Goal: Task Accomplishment & Management: Manage account settings

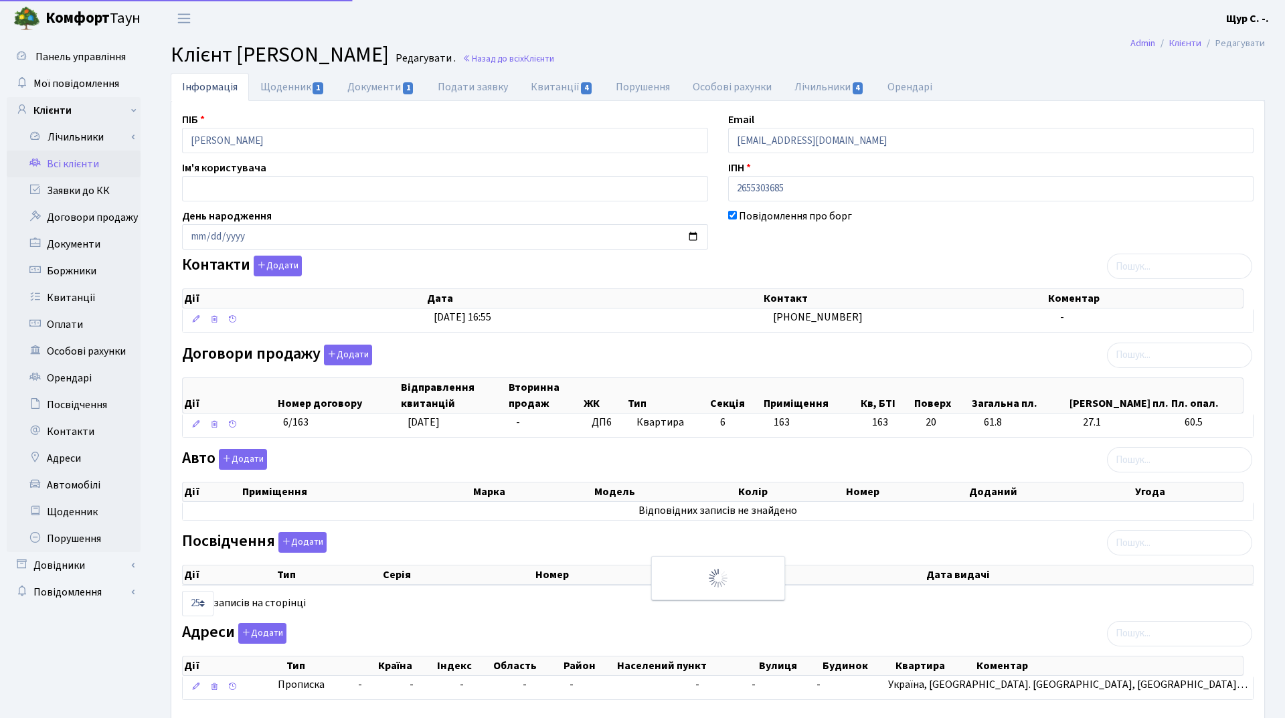
select select "25"
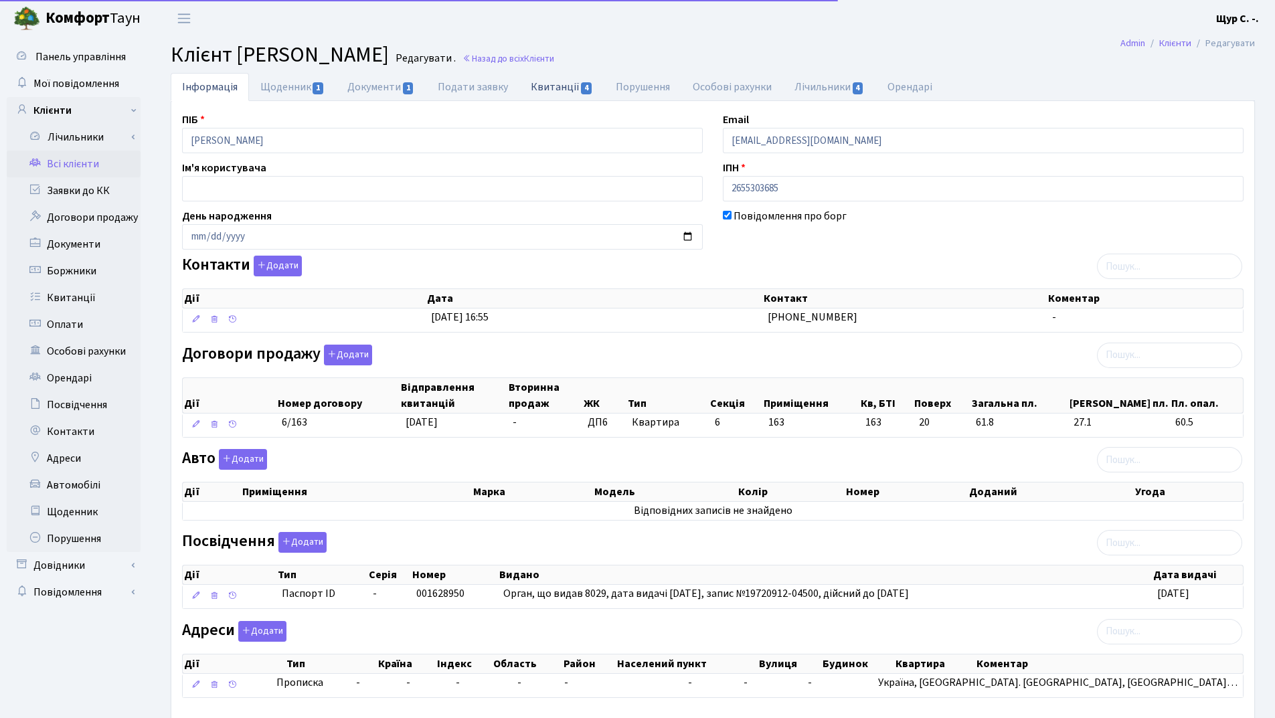
click at [550, 85] on link "Квитанції 4" at bounding box center [562, 86] width 85 height 27
select select "25"
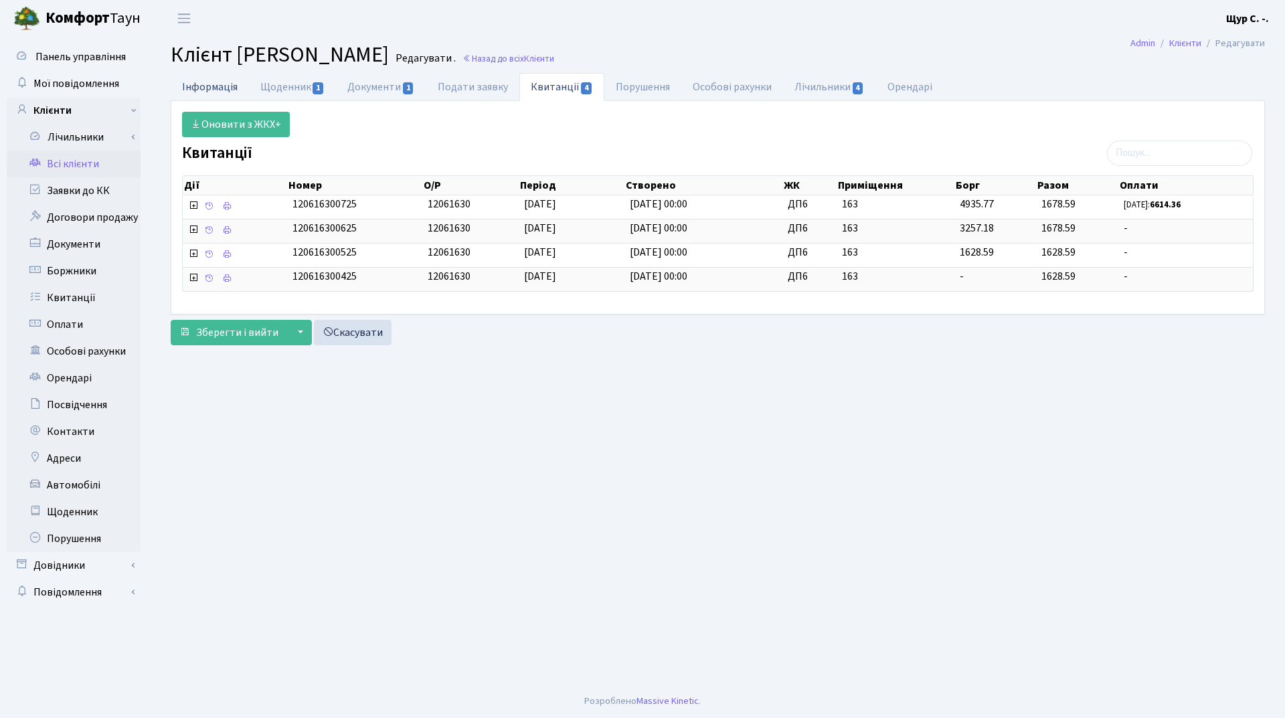
click at [216, 89] on link "Інформація" at bounding box center [210, 86] width 78 height 27
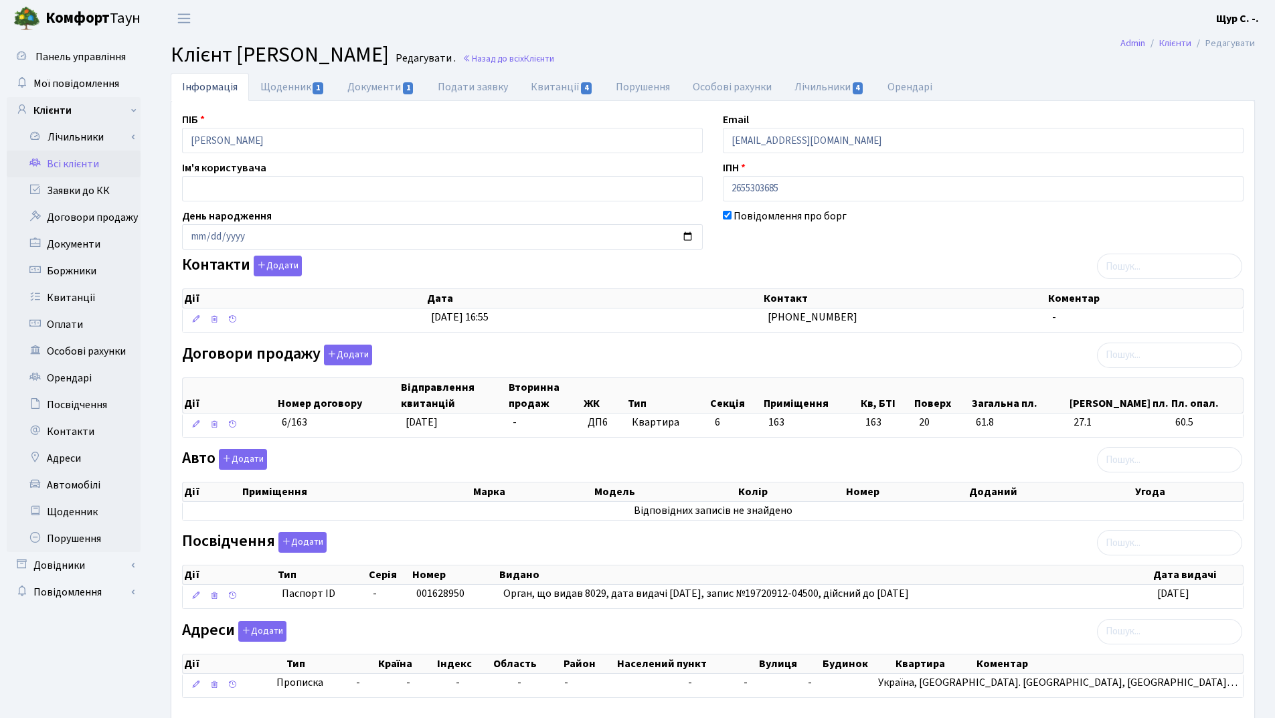
click at [78, 164] on link "Всі клієнти" at bounding box center [74, 164] width 134 height 27
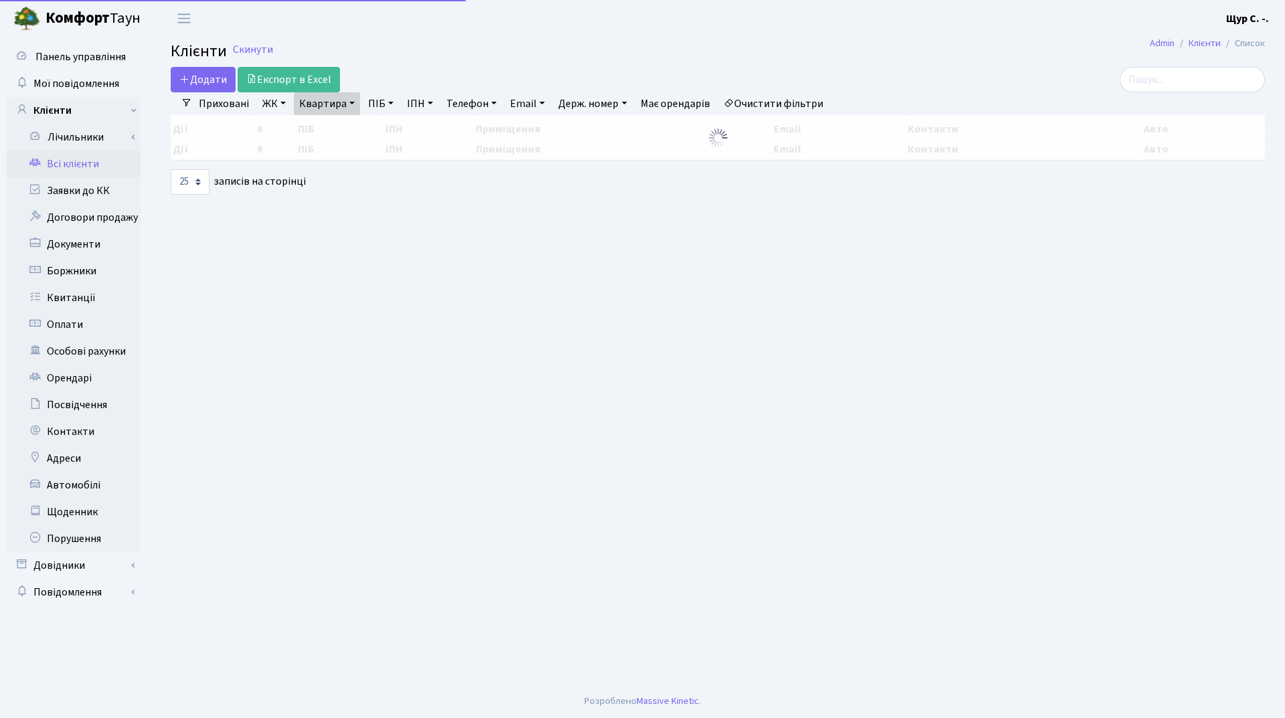
select select "25"
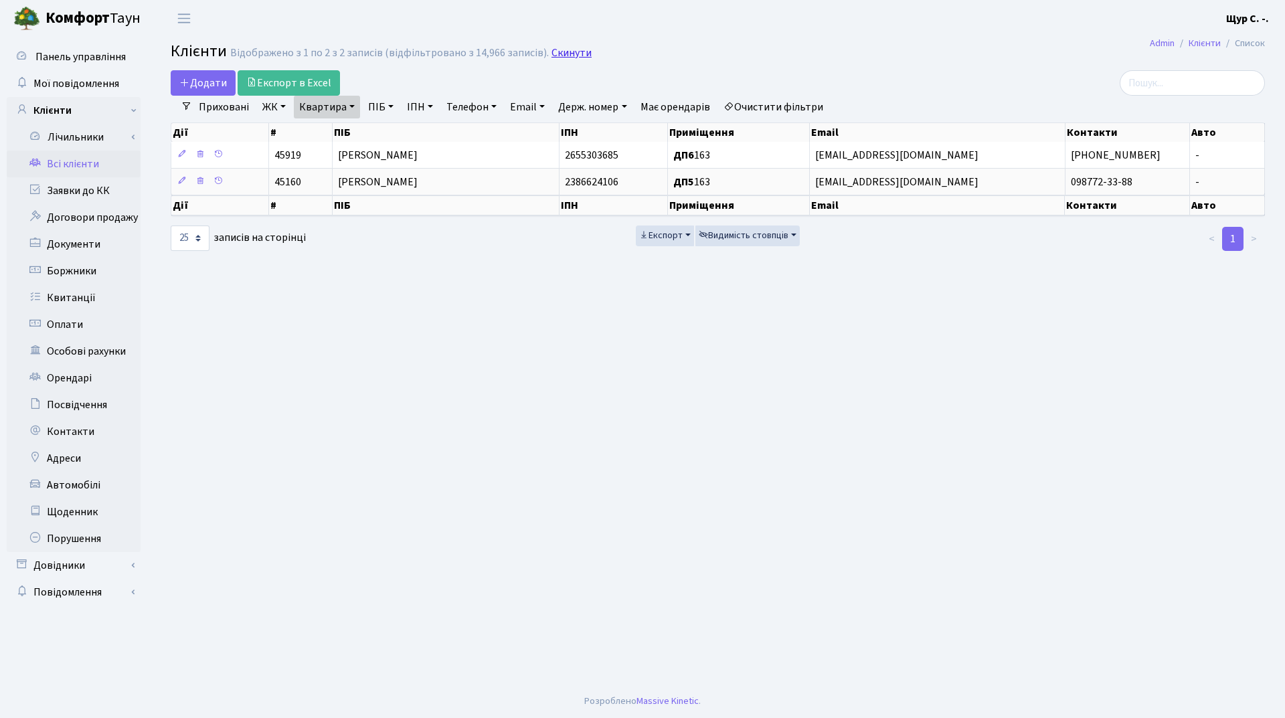
click at [561, 52] on link "Скинути" at bounding box center [572, 53] width 40 height 13
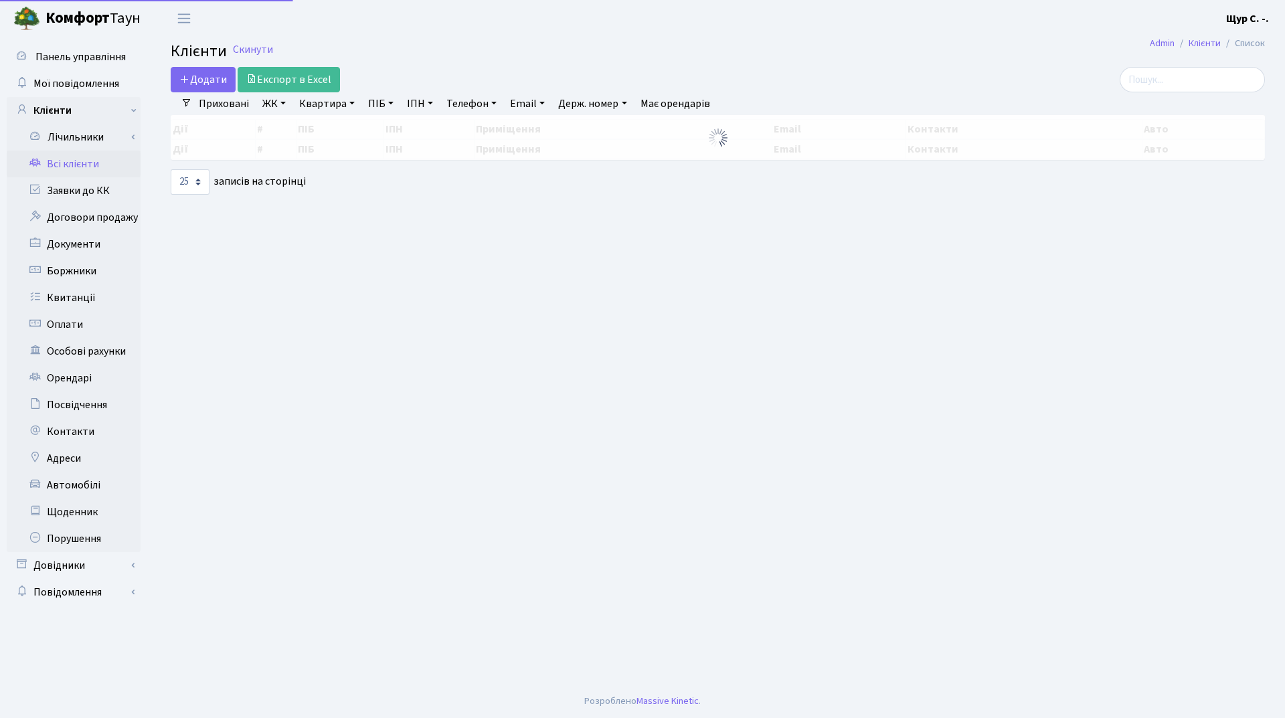
select select "25"
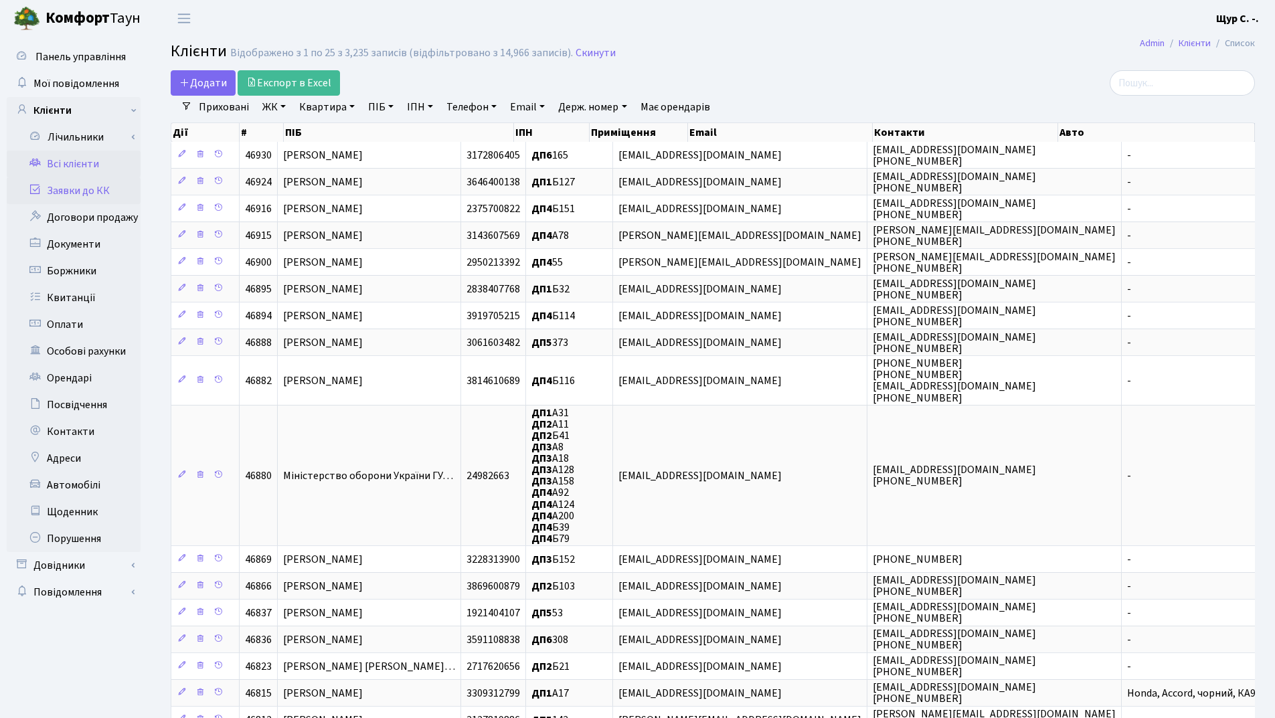
click at [69, 187] on link "Заявки до КК" at bounding box center [74, 190] width 134 height 27
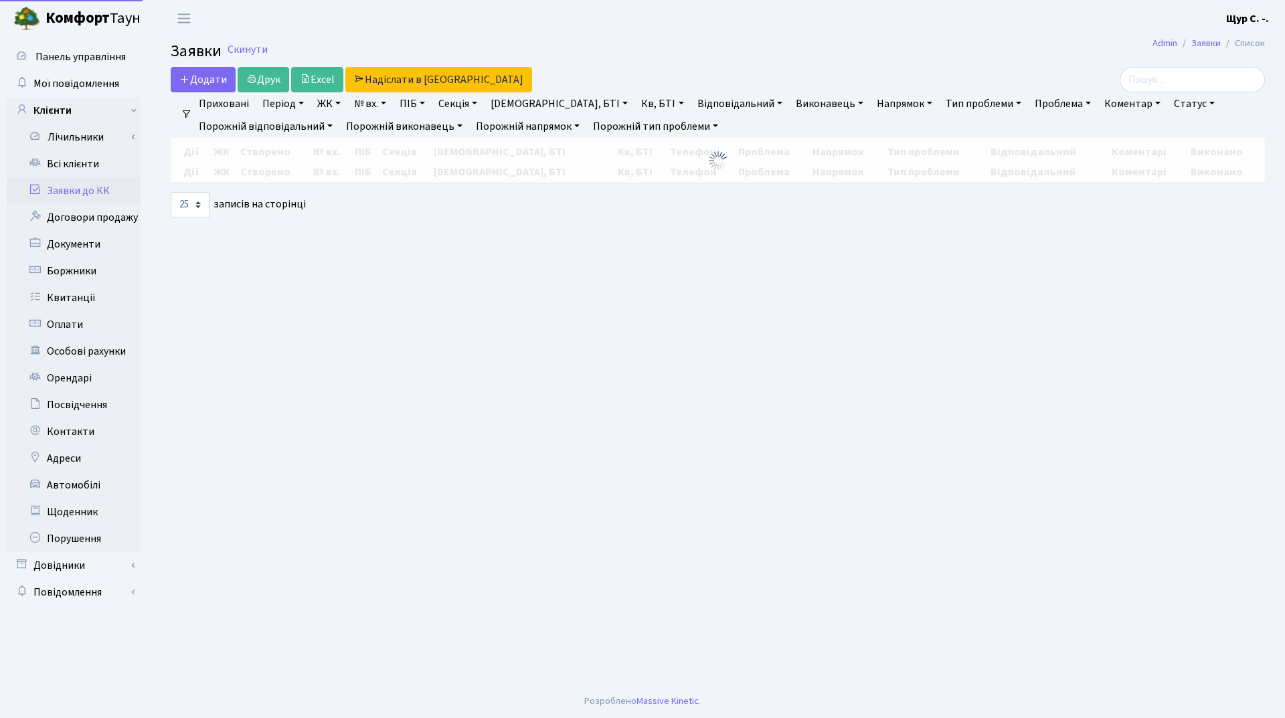
select select "25"
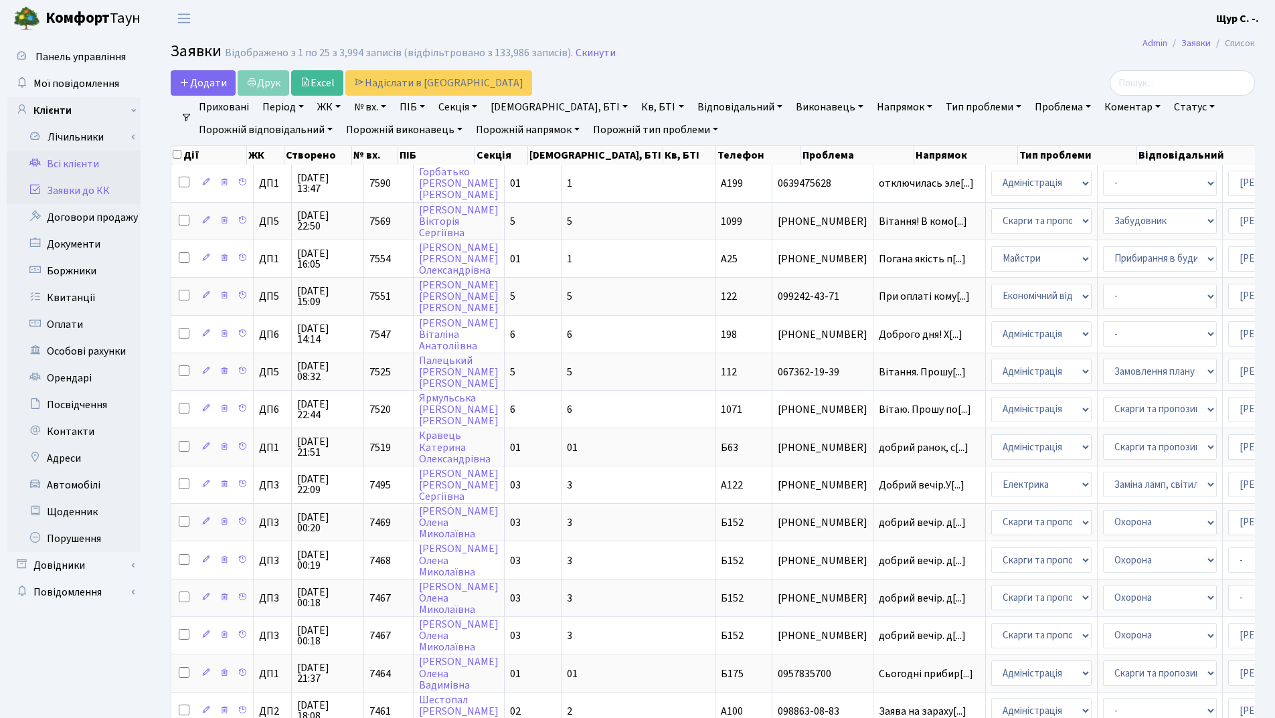
click at [84, 157] on link "Всі клієнти" at bounding box center [74, 164] width 134 height 27
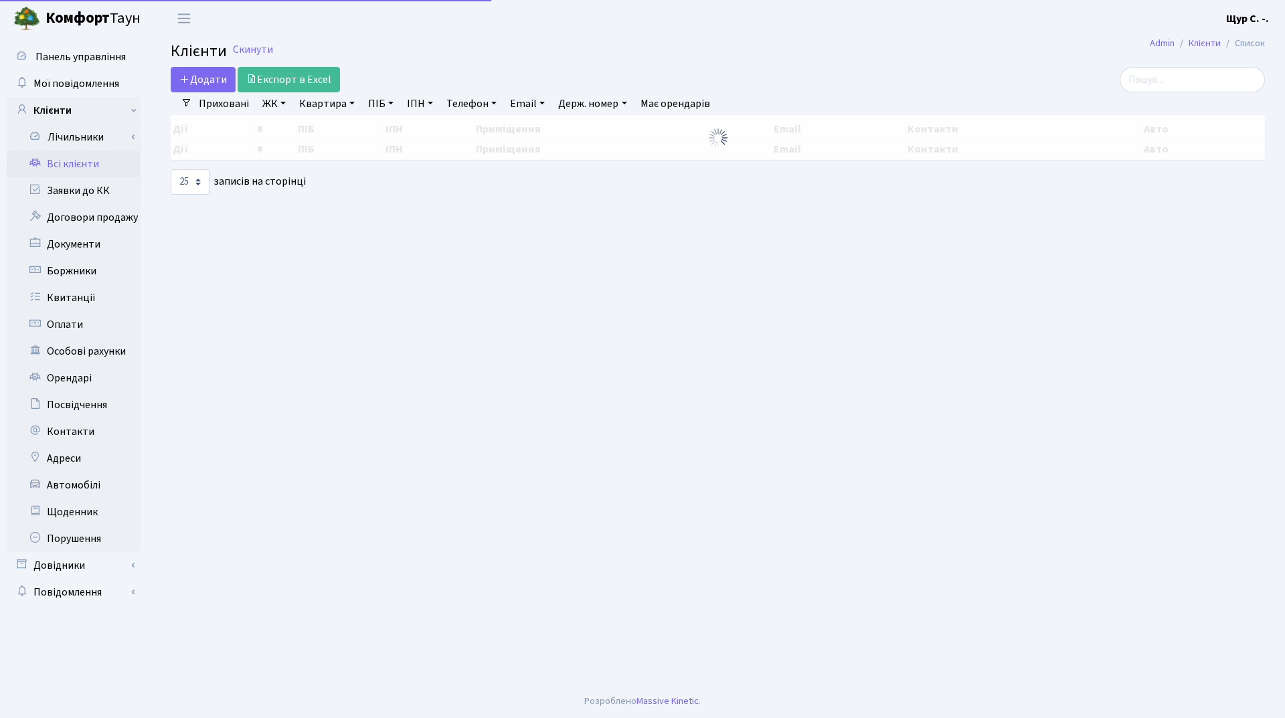
select select "25"
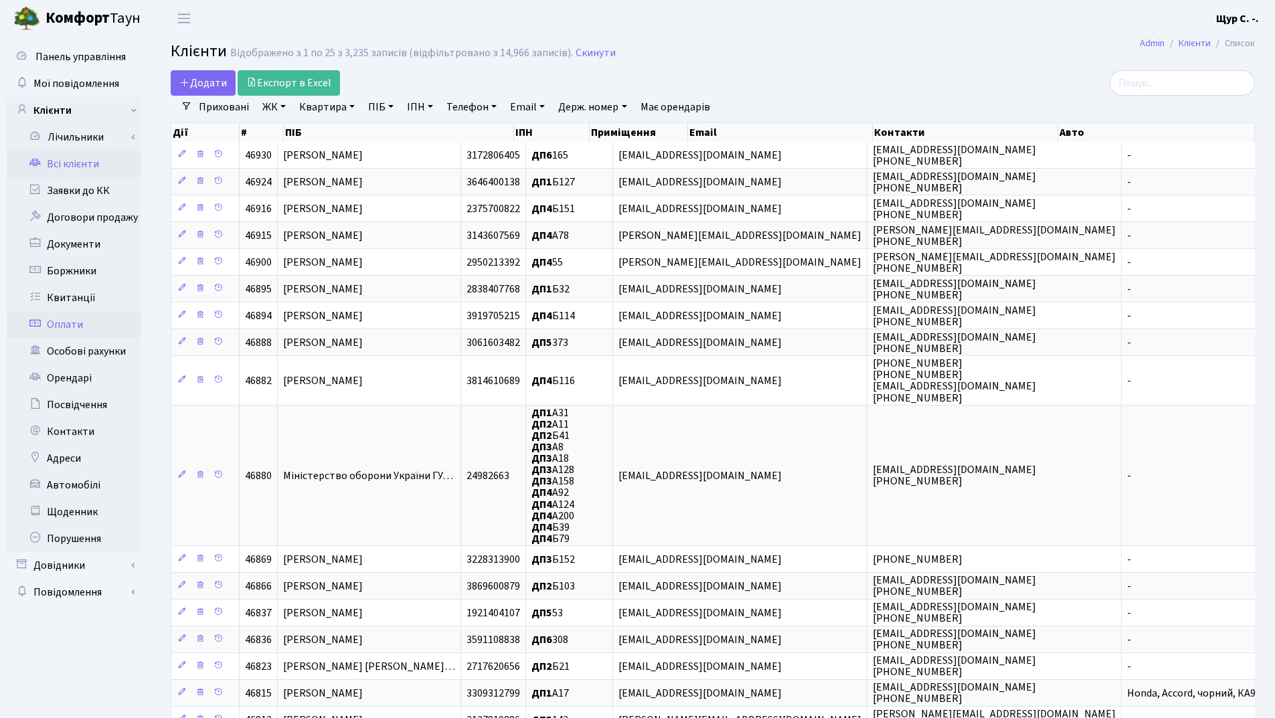
click at [58, 331] on link "Оплати" at bounding box center [74, 324] width 134 height 27
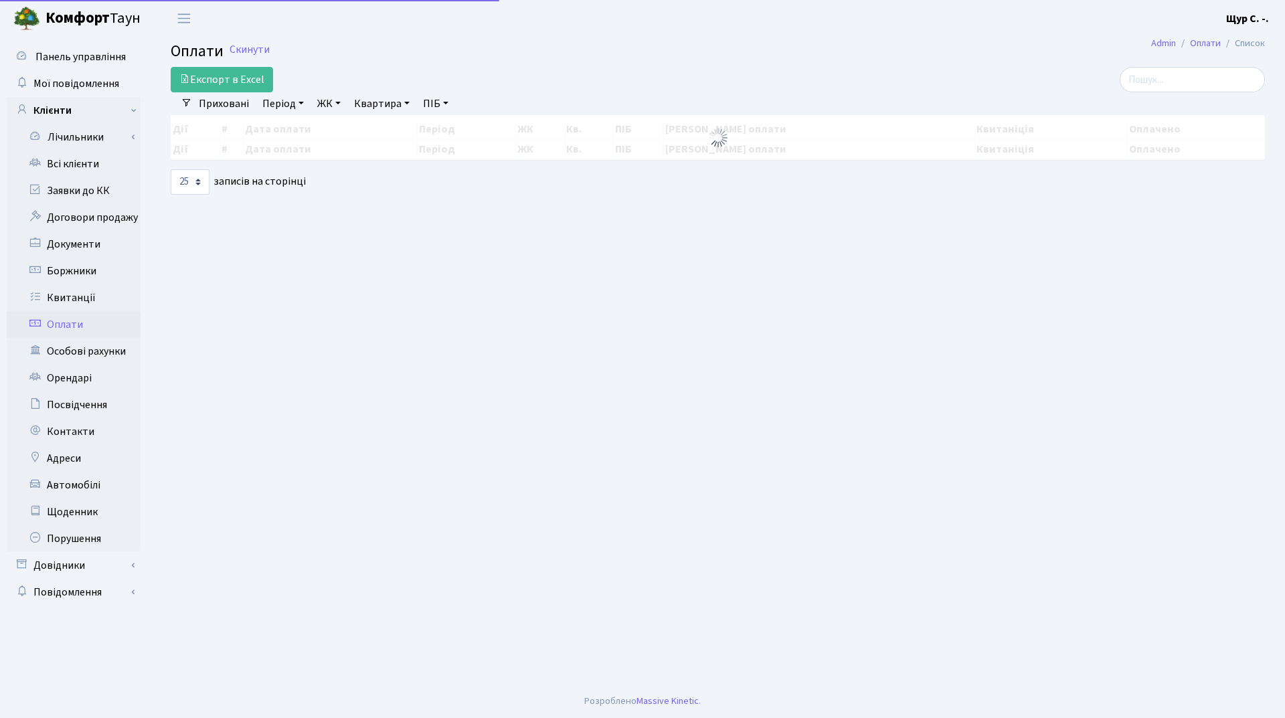
select select "25"
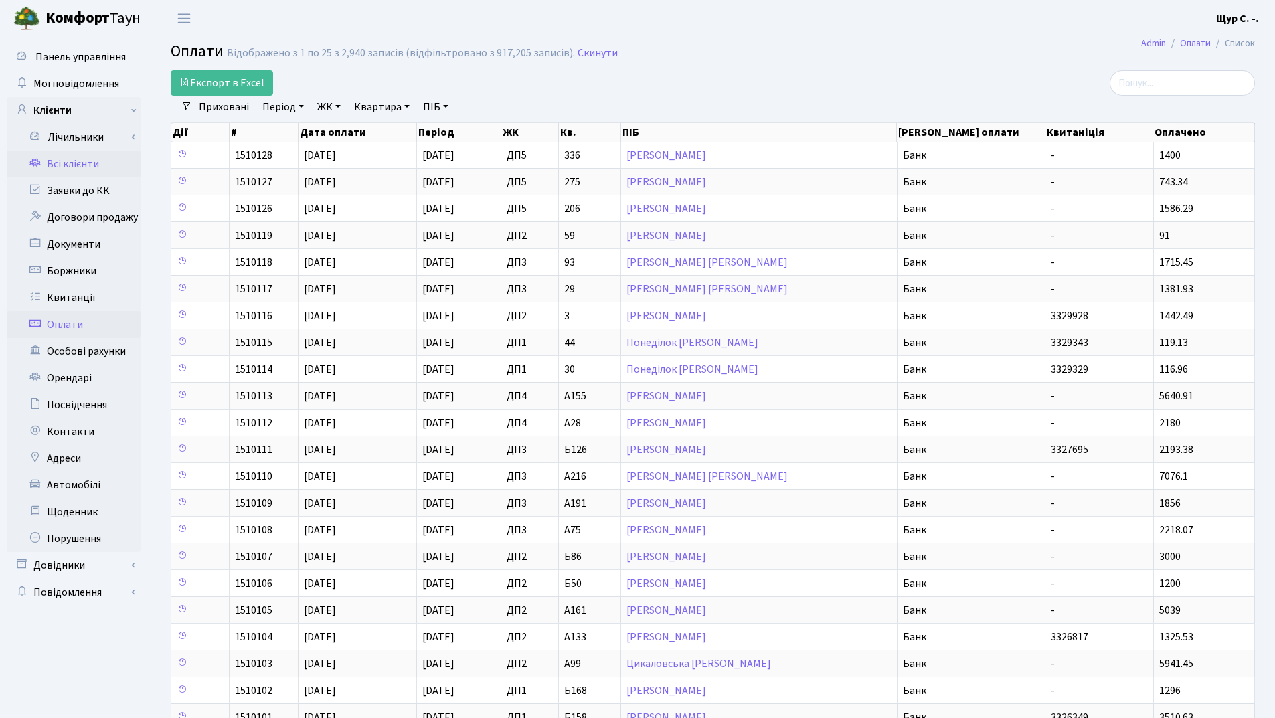
click at [80, 159] on link "Всі клієнти" at bounding box center [74, 164] width 134 height 27
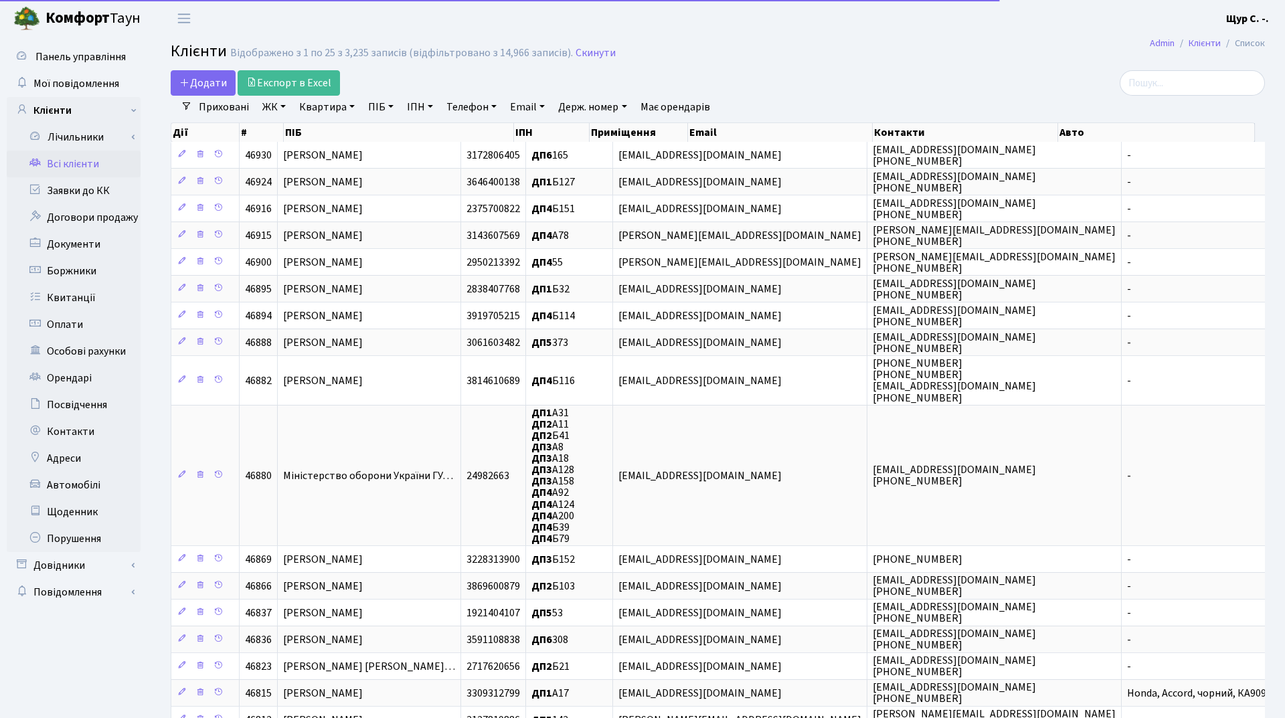
select select "25"
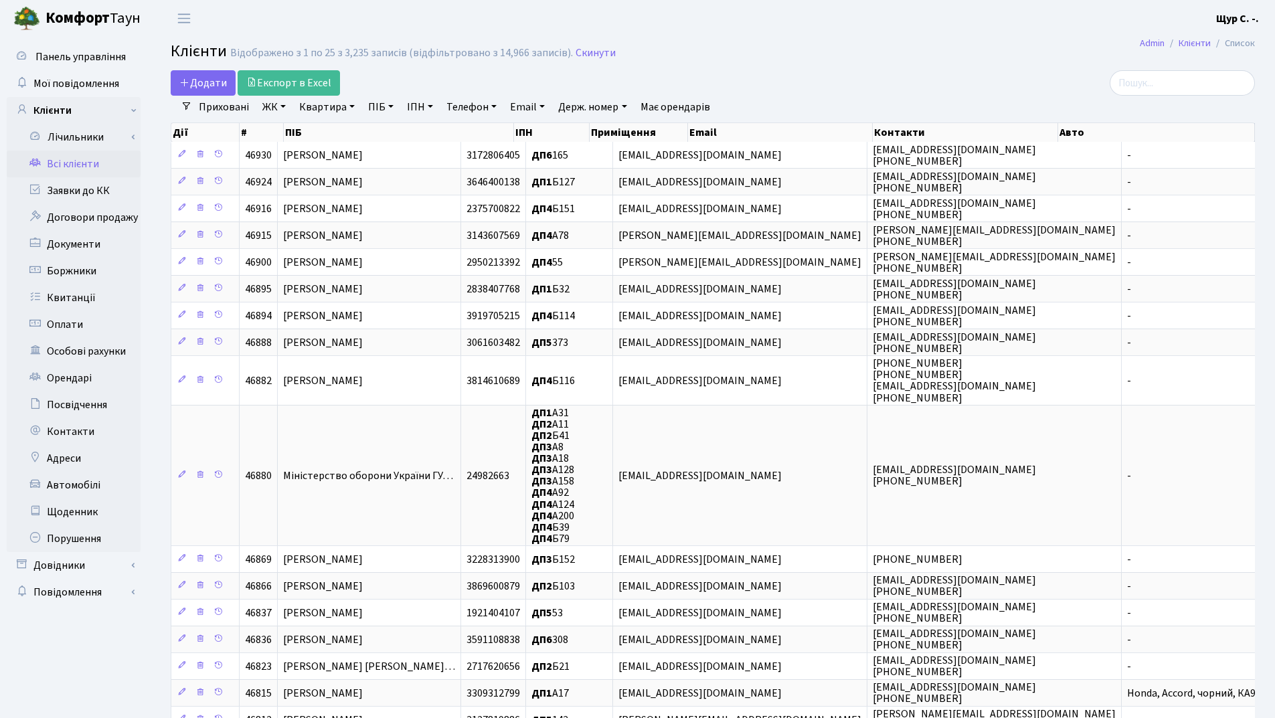
click at [319, 108] on link "Квартира" at bounding box center [327, 107] width 66 height 23
type input "б174"
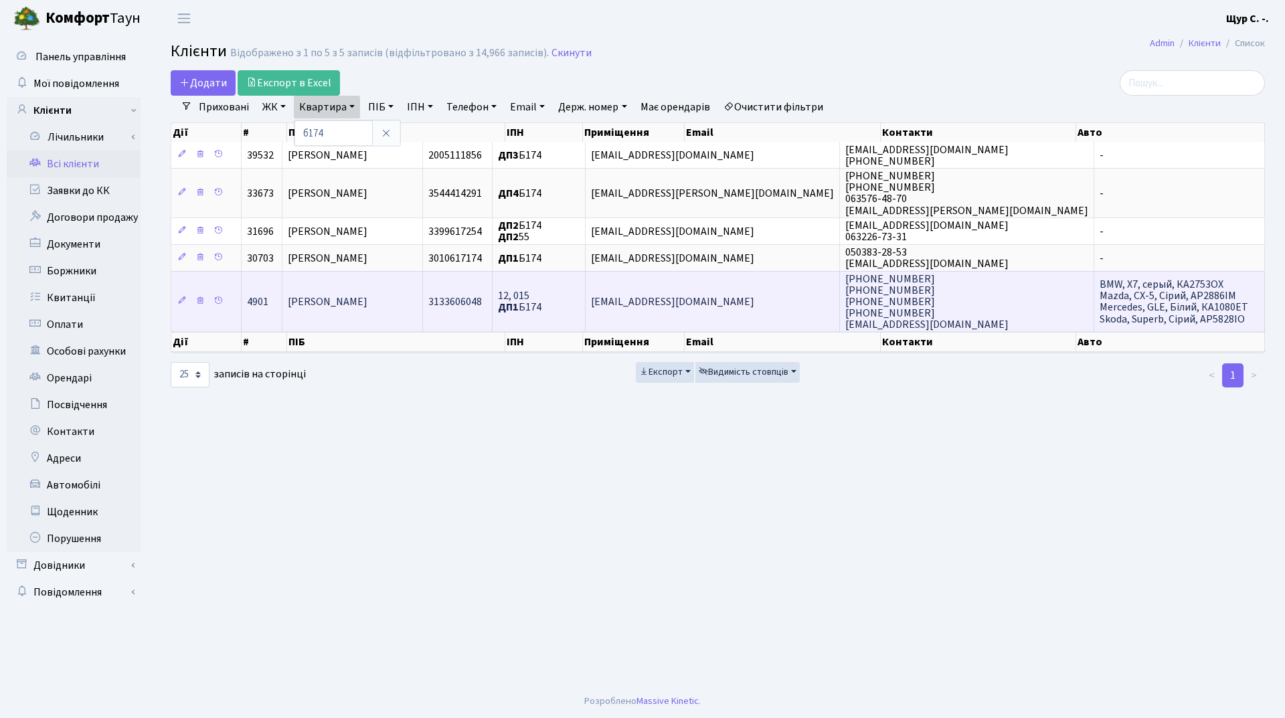
click at [351, 295] on span "Афанаскіна Віра Володимирівна" at bounding box center [328, 302] width 80 height 15
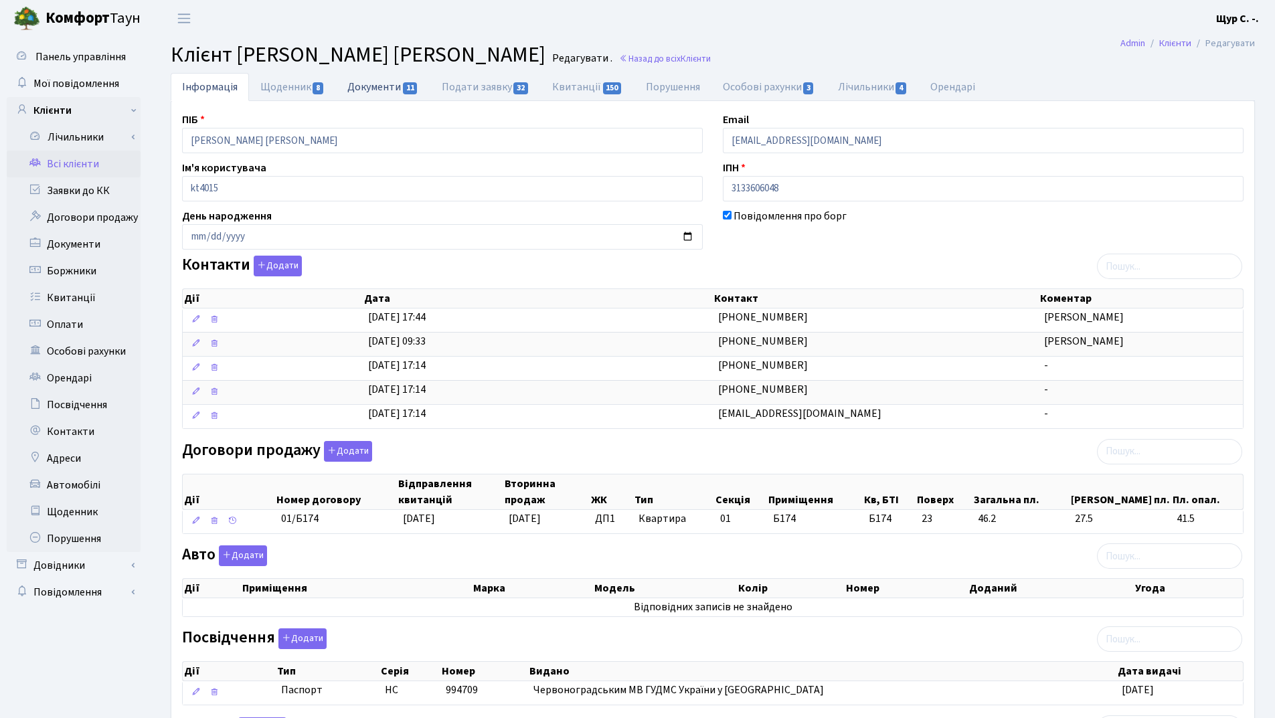
click at [375, 84] on link "Документи 11" at bounding box center [383, 86] width 94 height 27
select select "25"
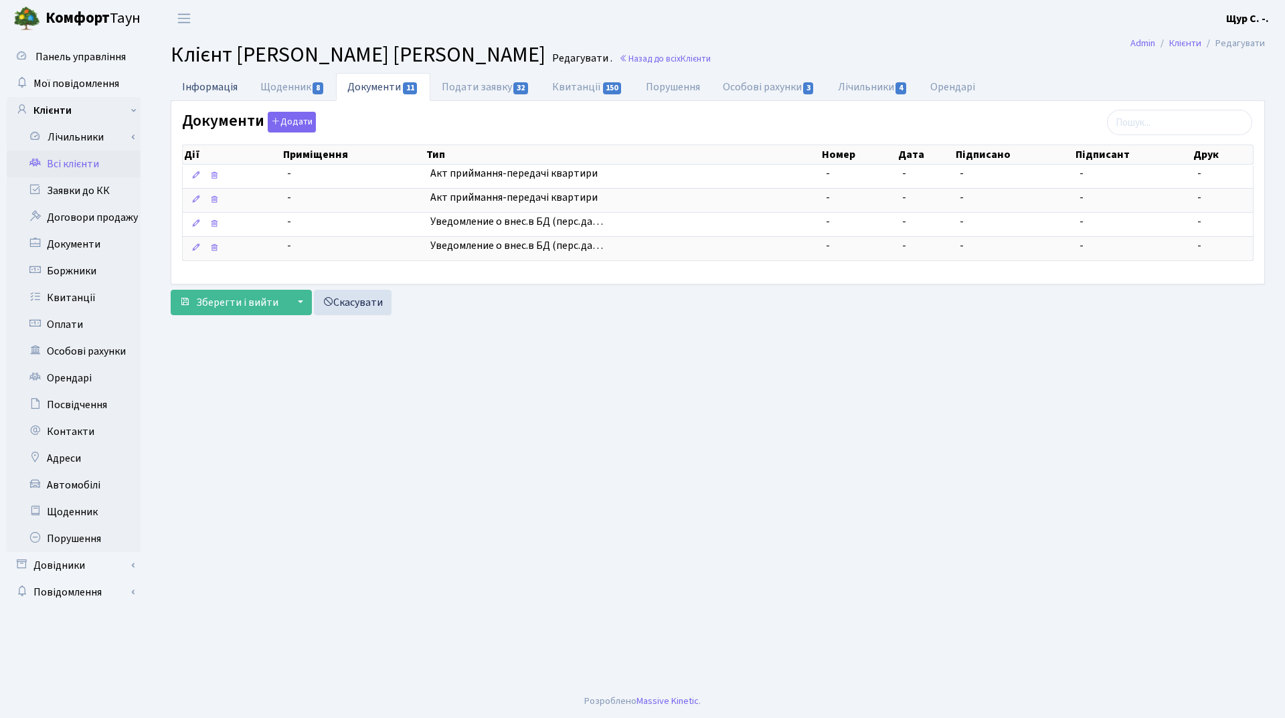
click at [218, 88] on link "Інформація" at bounding box center [210, 86] width 78 height 27
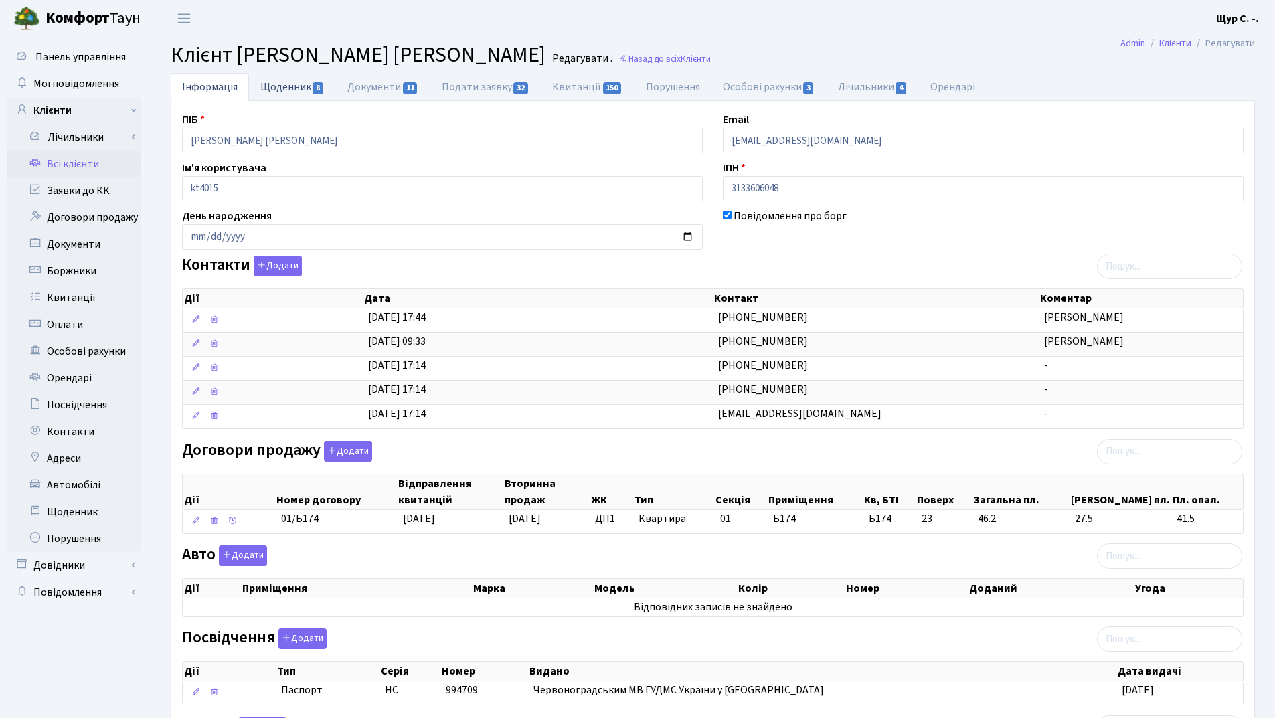
click at [286, 86] on link "Щоденник 8" at bounding box center [292, 86] width 87 height 27
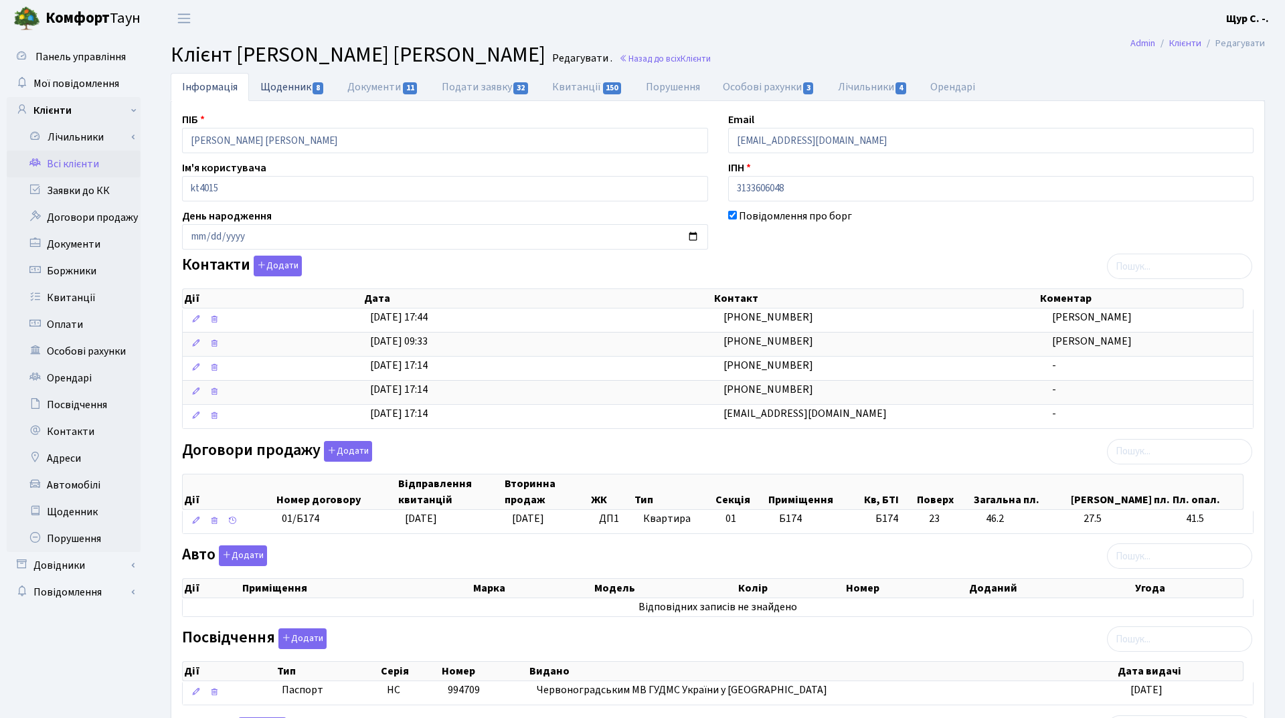
select select "25"
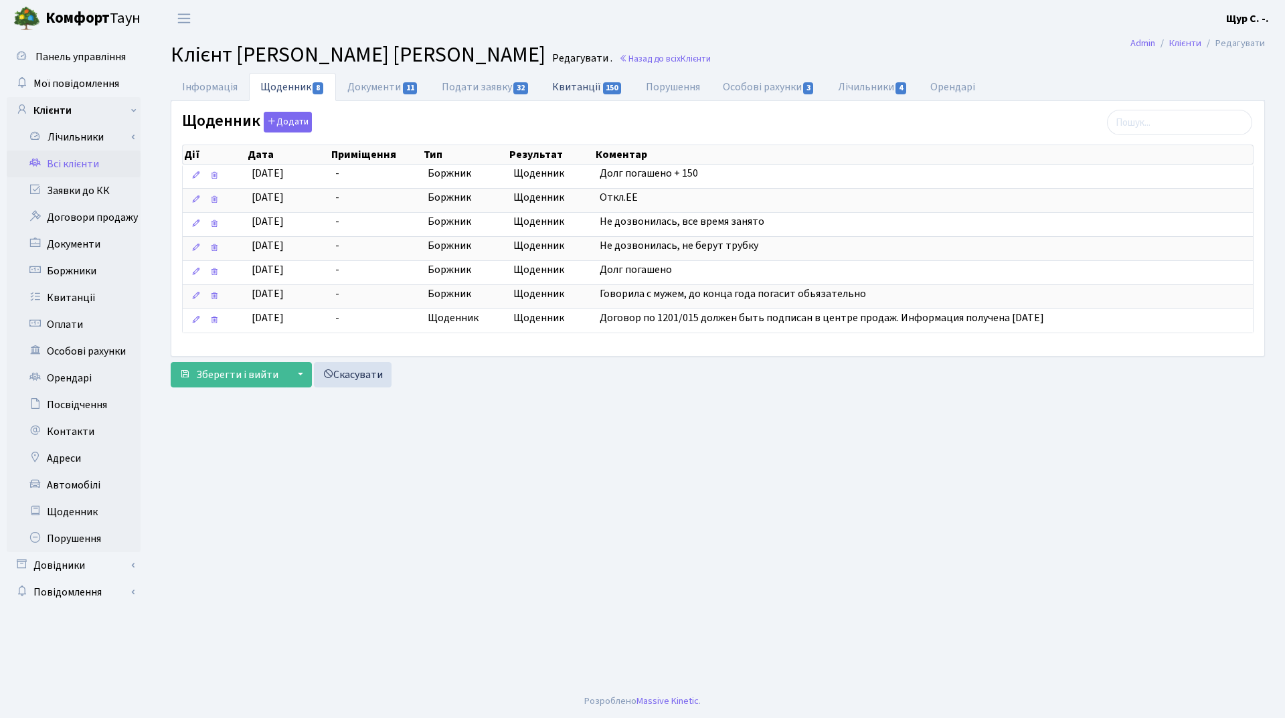
click at [594, 87] on link "Квитанції 150" at bounding box center [587, 86] width 93 height 27
select select "25"
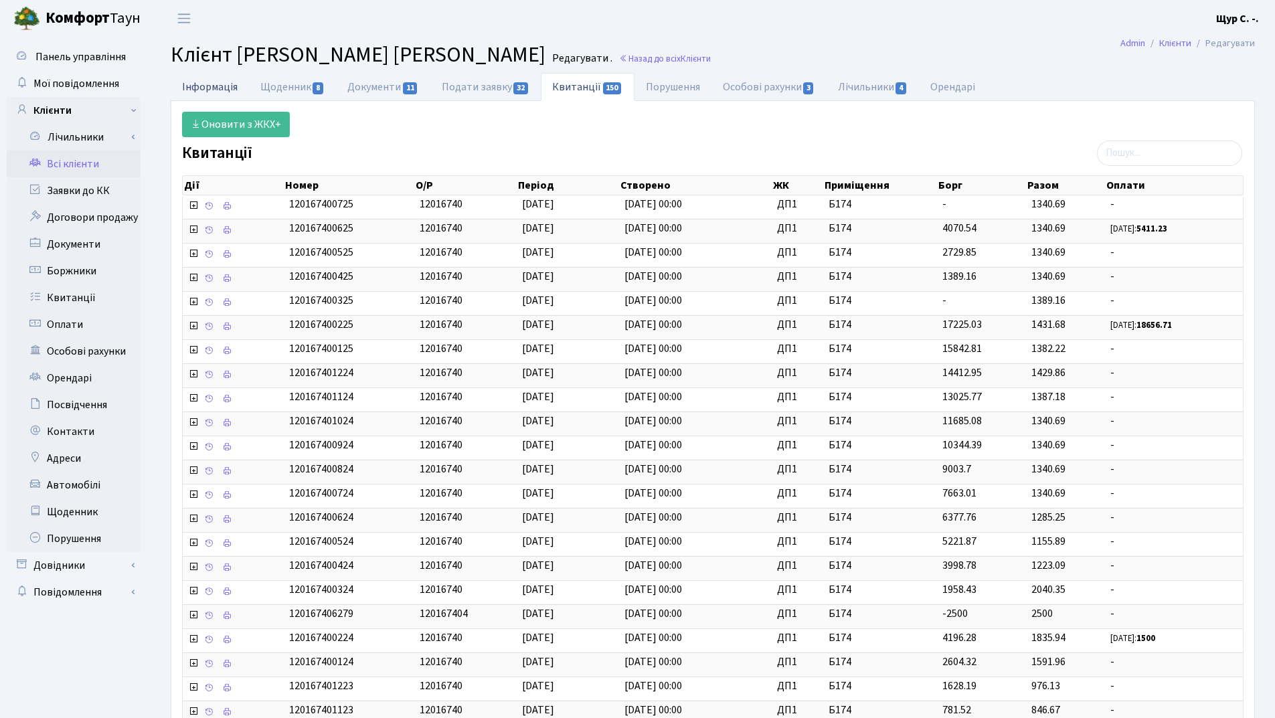
click at [198, 82] on link "Інформація" at bounding box center [210, 86] width 78 height 27
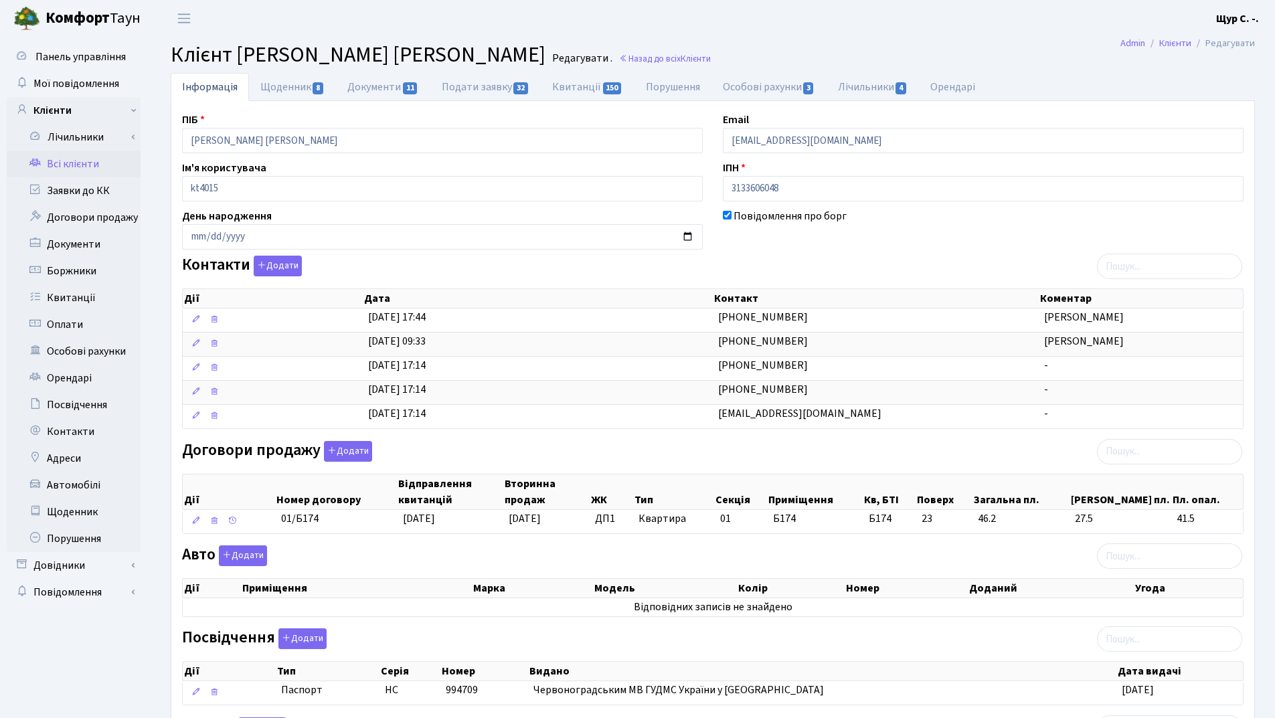
click at [76, 165] on link "Всі клієнти" at bounding box center [74, 164] width 134 height 27
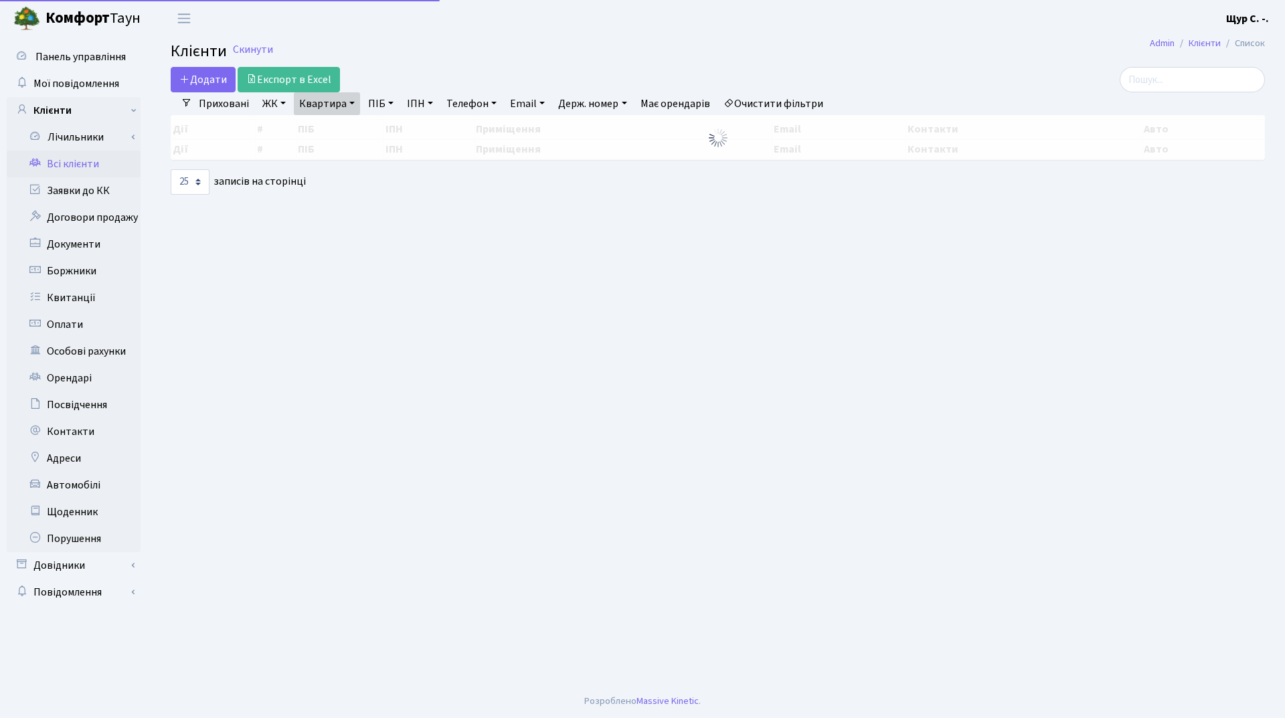
select select "25"
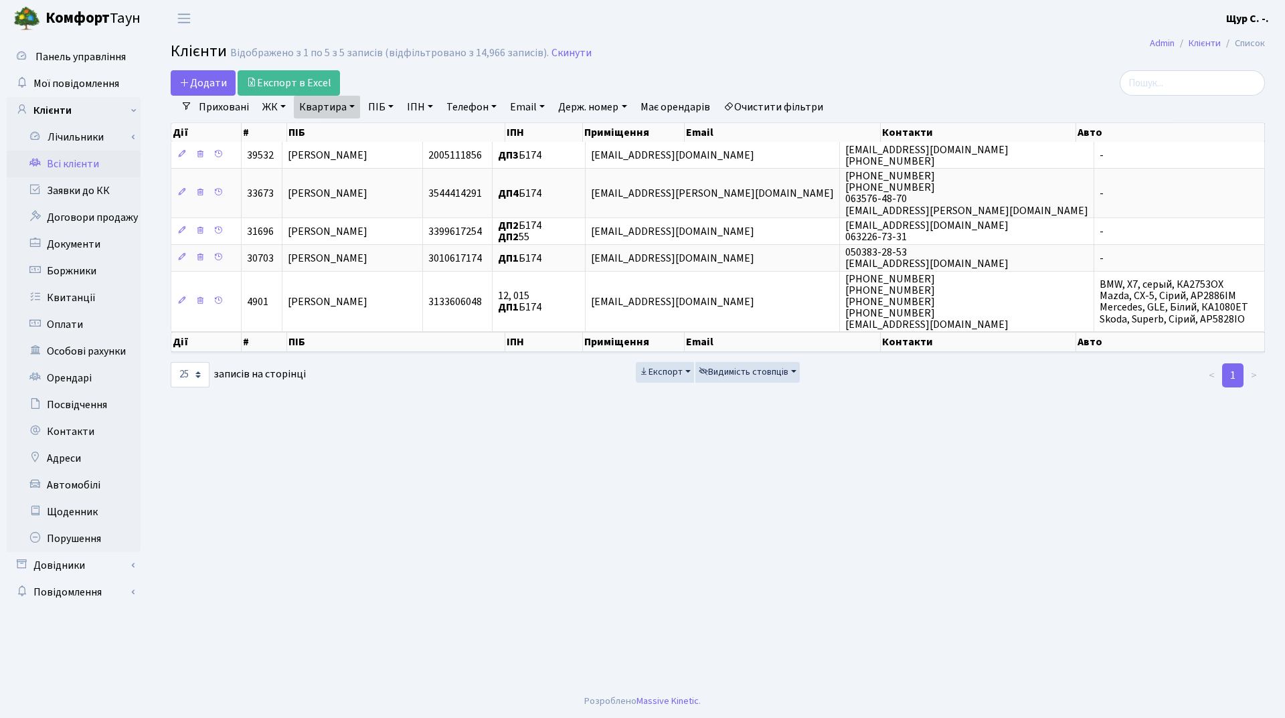
click at [356, 111] on link "Квартира" at bounding box center [327, 107] width 66 height 23
click at [352, 134] on input "б174" at bounding box center [334, 133] width 78 height 25
type input "б"
type input "35"
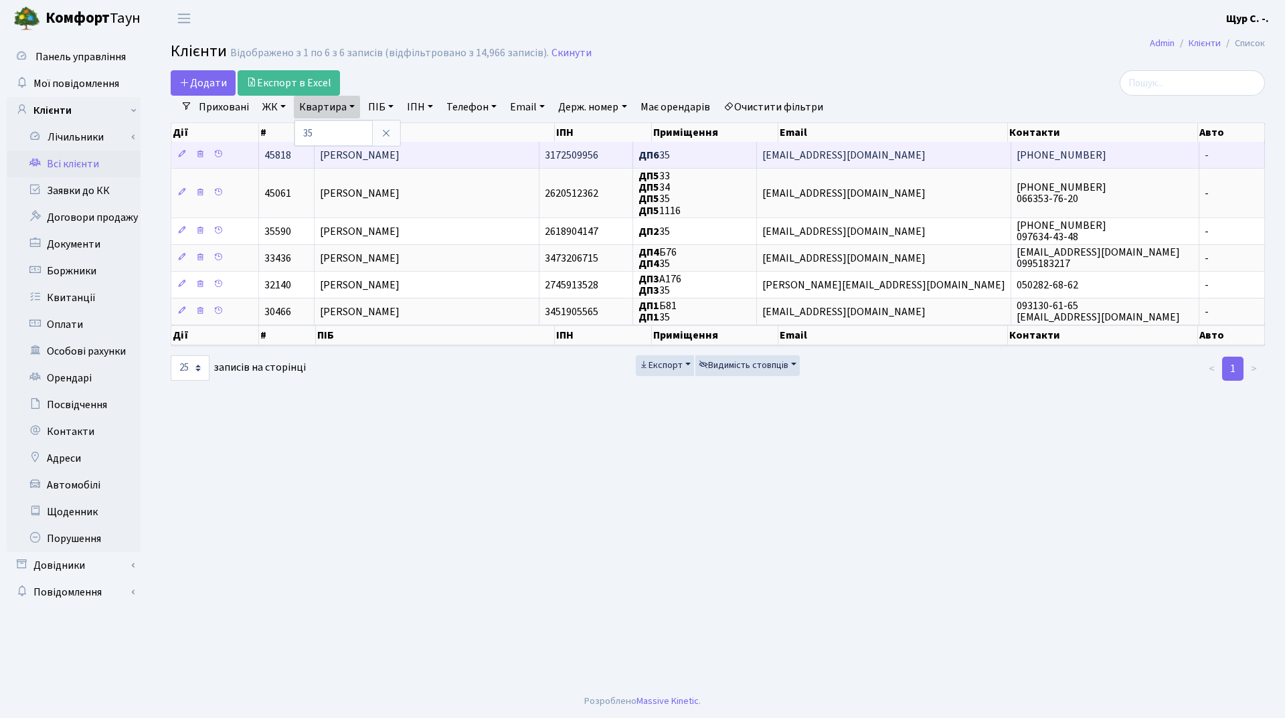
click at [370, 155] on span "Ковпак Володимир Леонідович" at bounding box center [360, 155] width 80 height 15
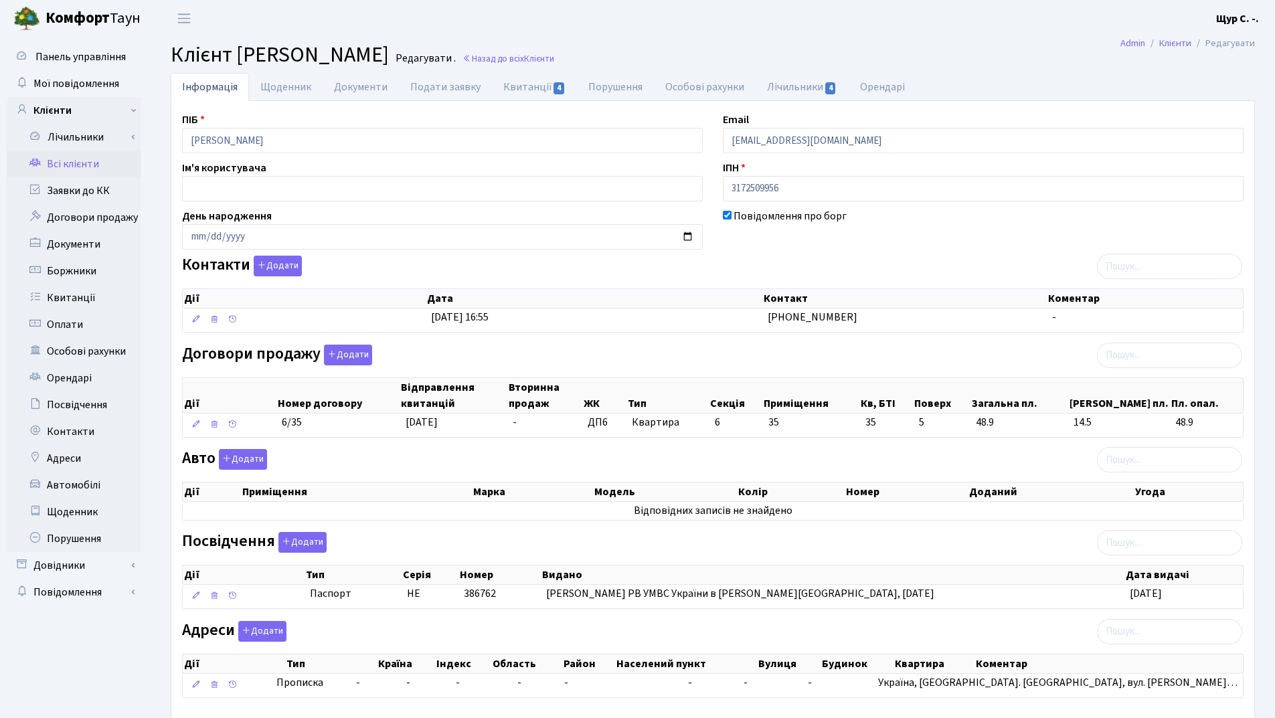
click at [82, 159] on link "Всі клієнти" at bounding box center [74, 164] width 134 height 27
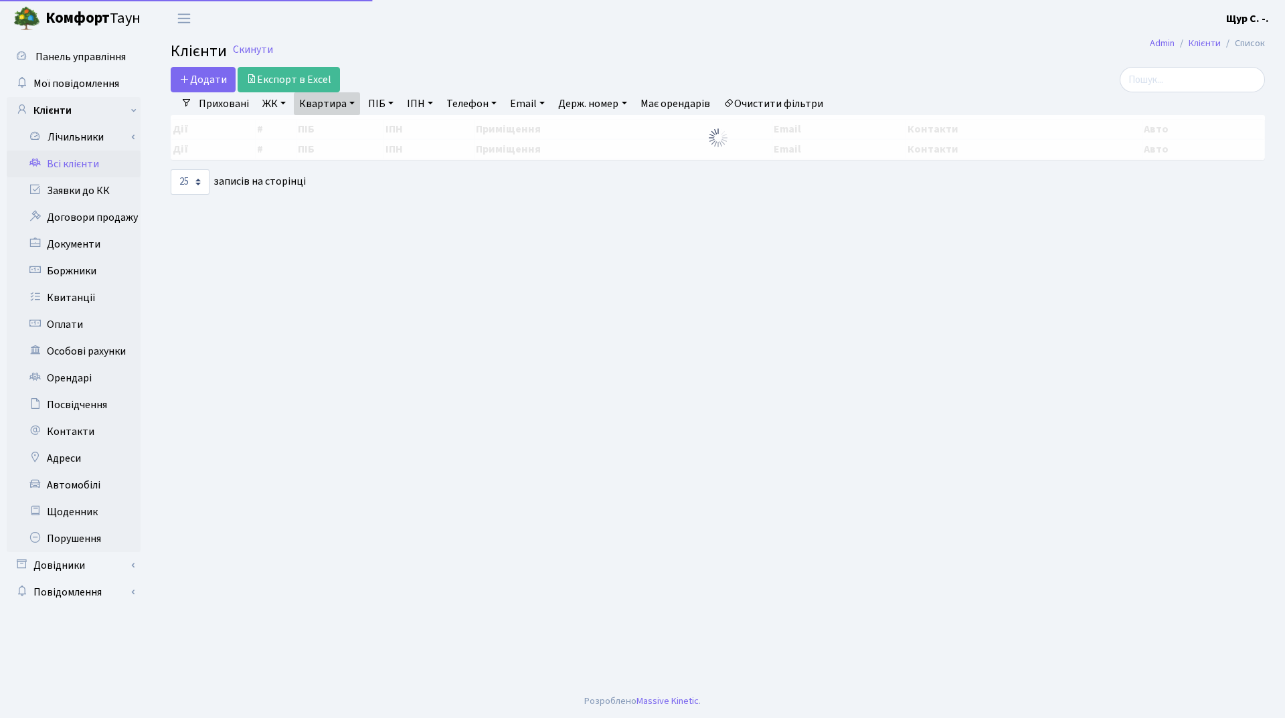
select select "25"
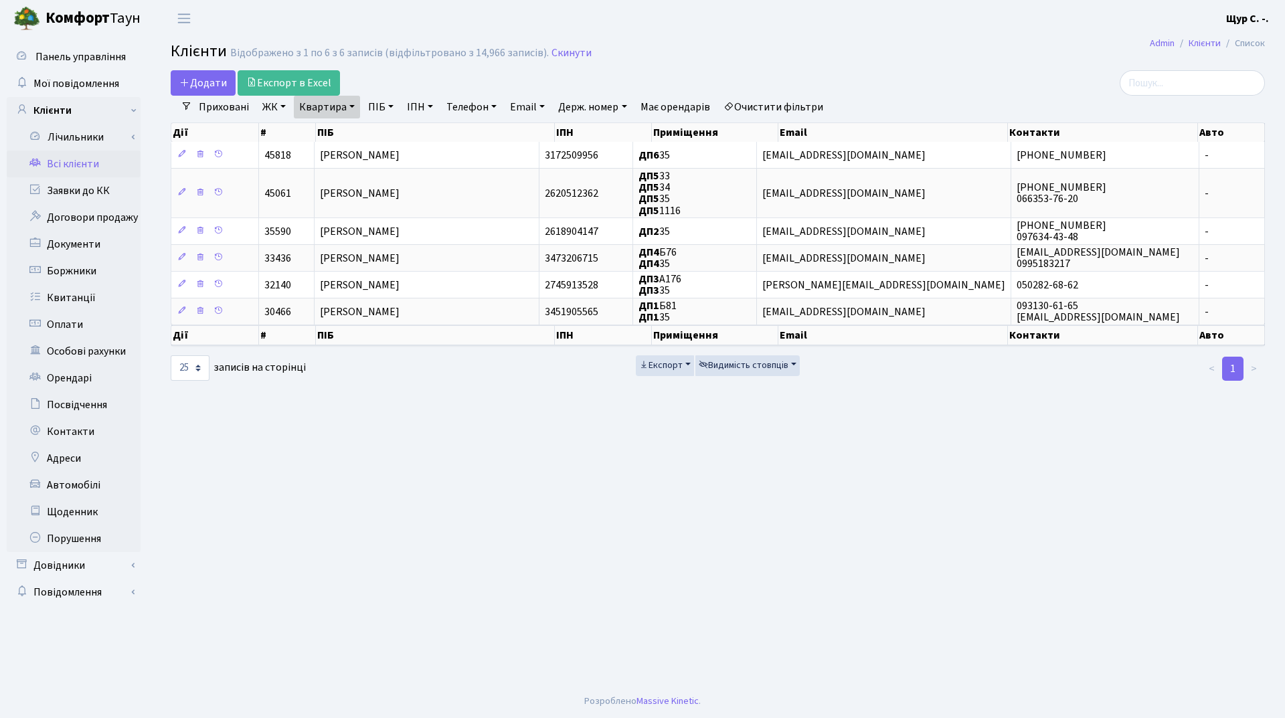
click at [355, 106] on link "Квартира" at bounding box center [327, 107] width 66 height 23
click at [336, 131] on input "35" at bounding box center [334, 133] width 78 height 25
type input "3"
type input "б174"
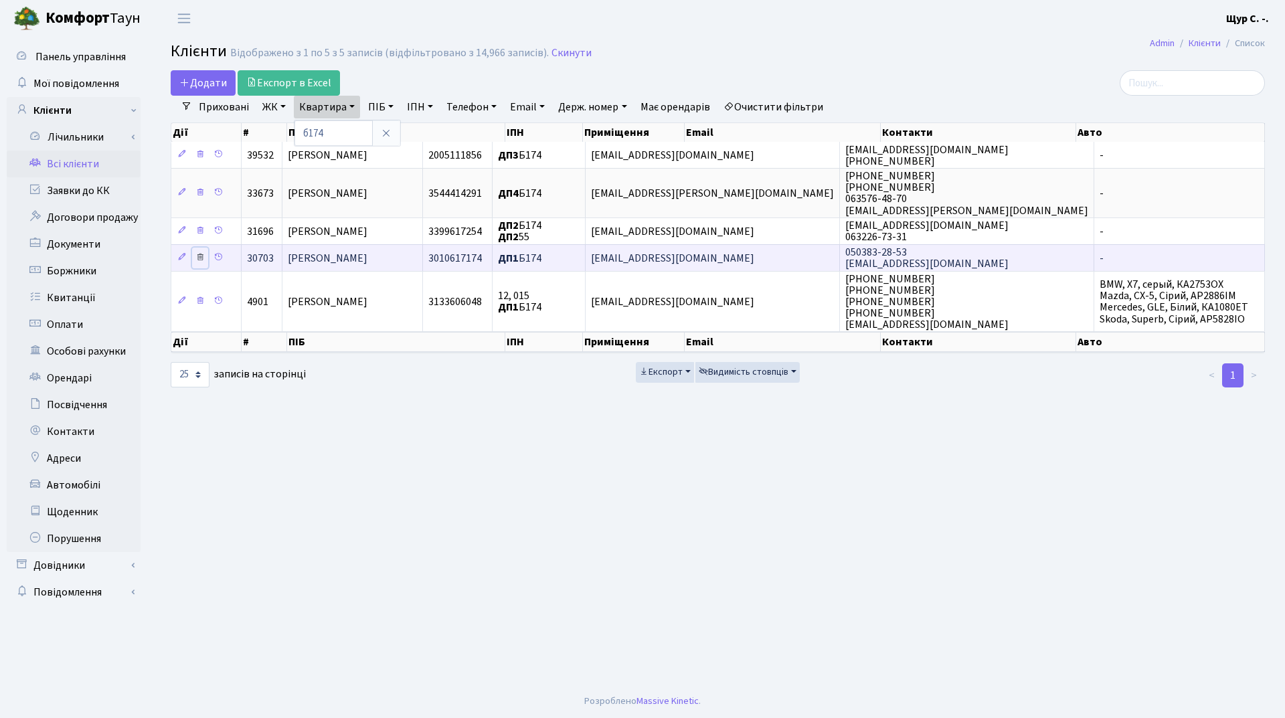
click at [196, 256] on icon at bounding box center [199, 256] width 9 height 9
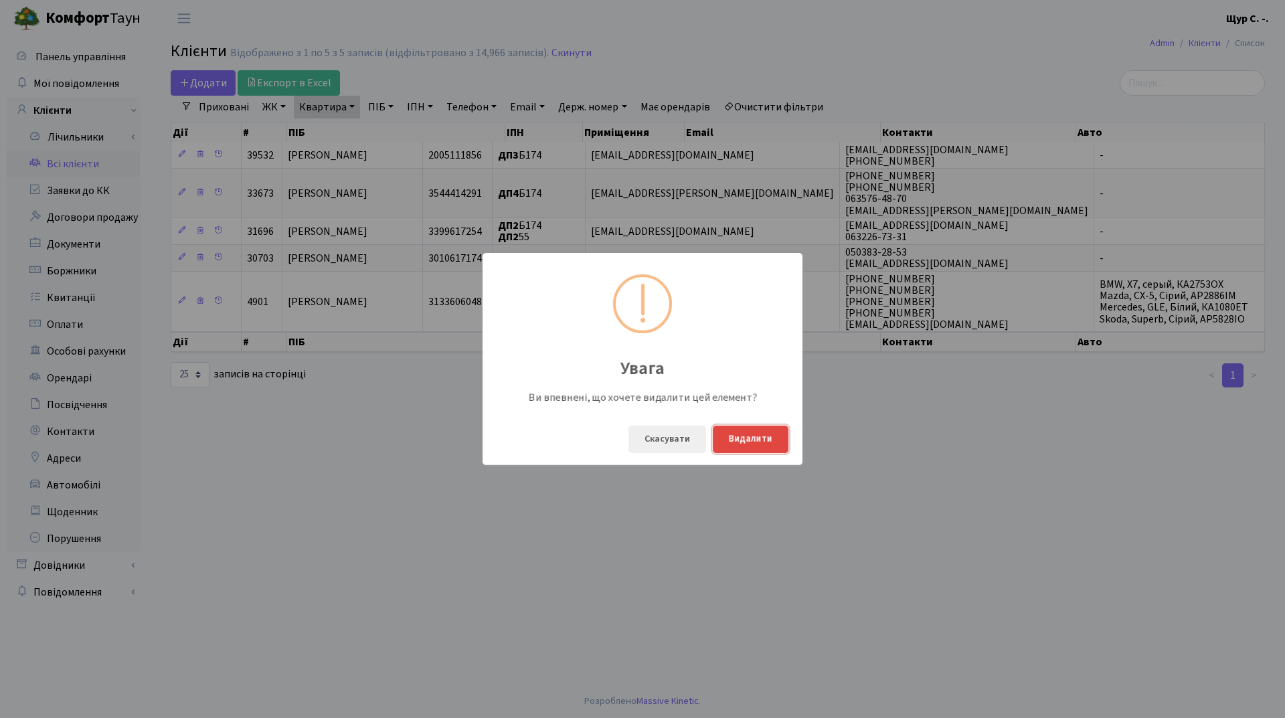
click at [759, 444] on button "Видалити" at bounding box center [751, 439] width 76 height 27
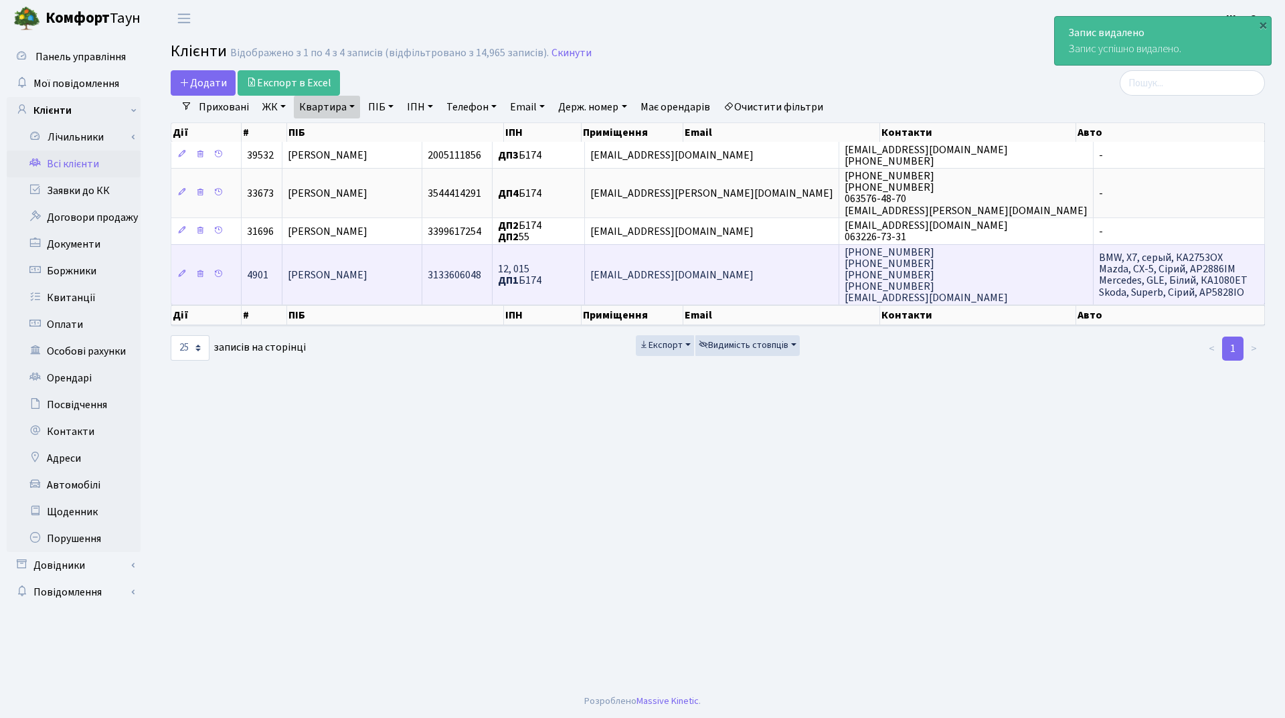
click at [368, 273] on span "[PERSON_NAME]" at bounding box center [328, 275] width 80 height 15
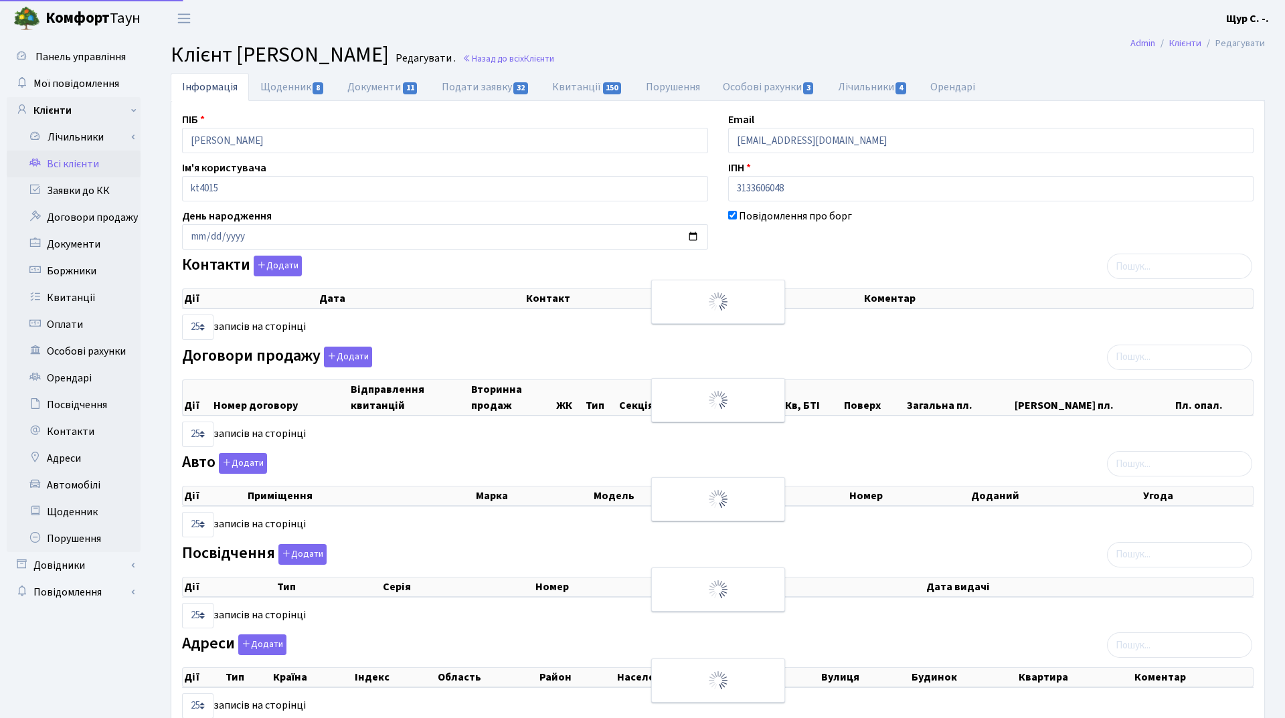
select select "25"
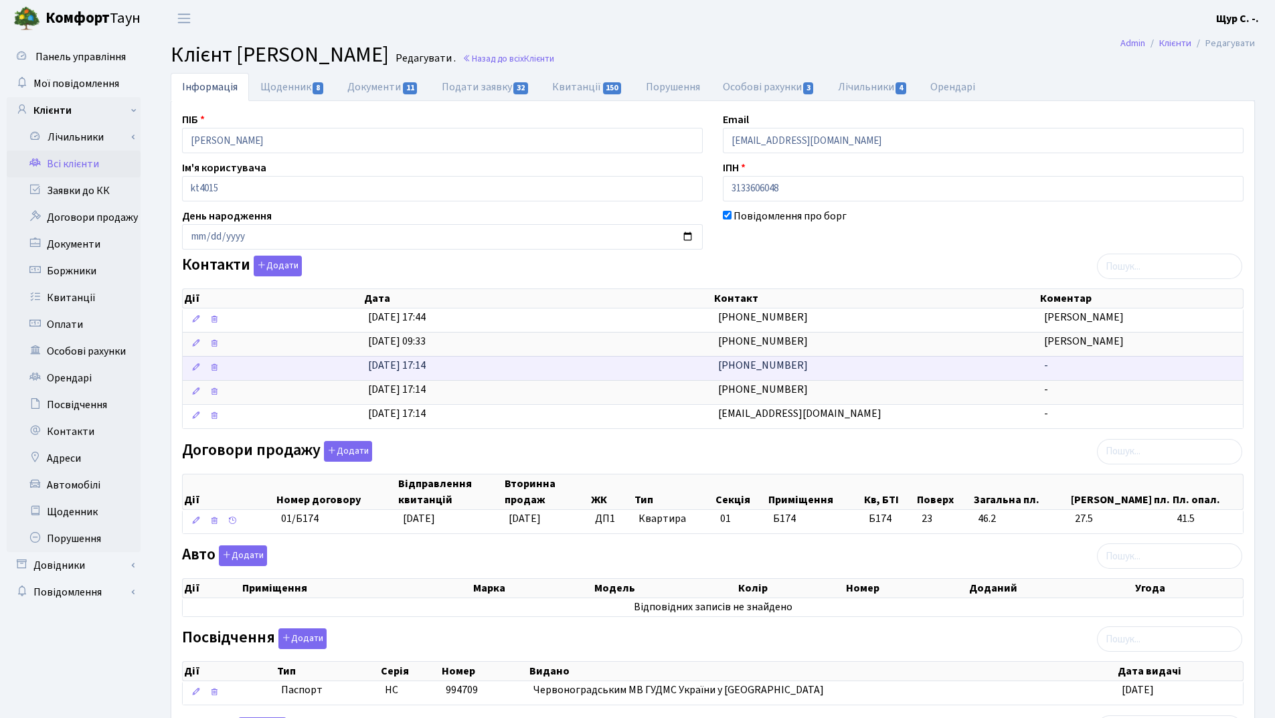
click at [799, 364] on td "[PHONE_NUMBER]" at bounding box center [876, 368] width 326 height 24
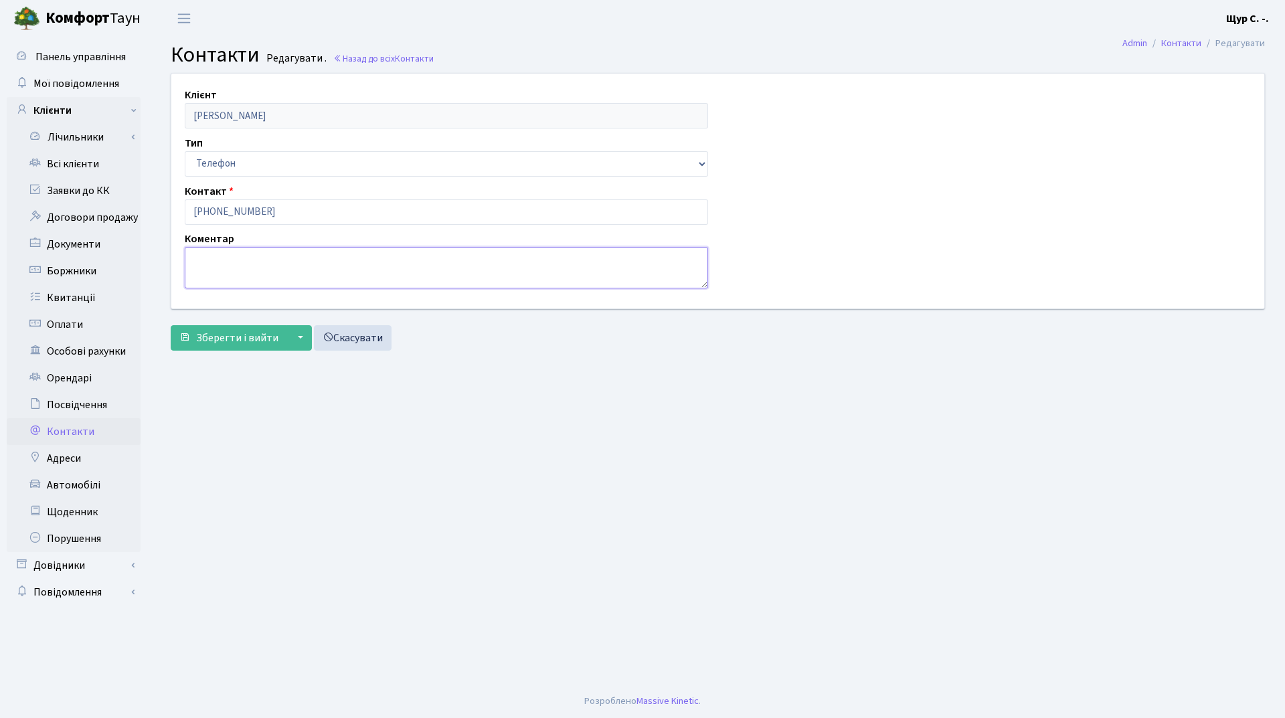
click at [211, 268] on textarea at bounding box center [447, 268] width 524 height 42
type textarea "Віра власник"
click at [224, 341] on span "Зберегти і вийти" at bounding box center [237, 338] width 82 height 15
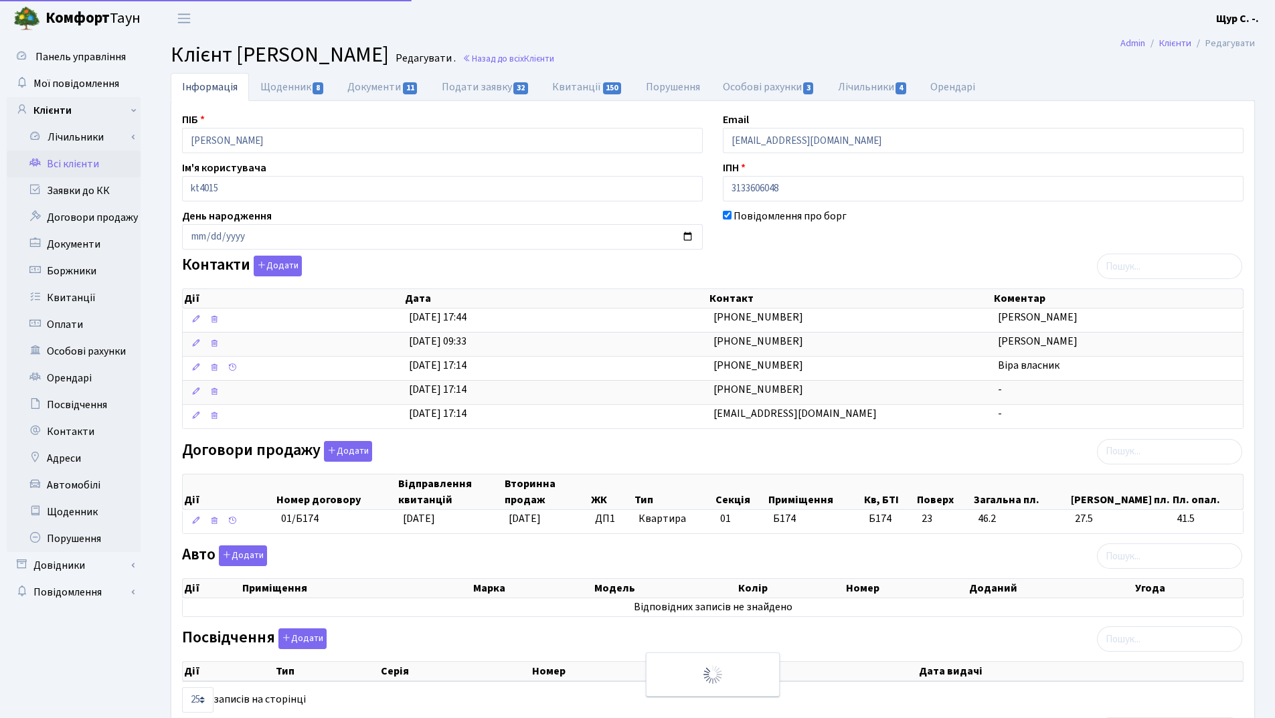
select select "25"
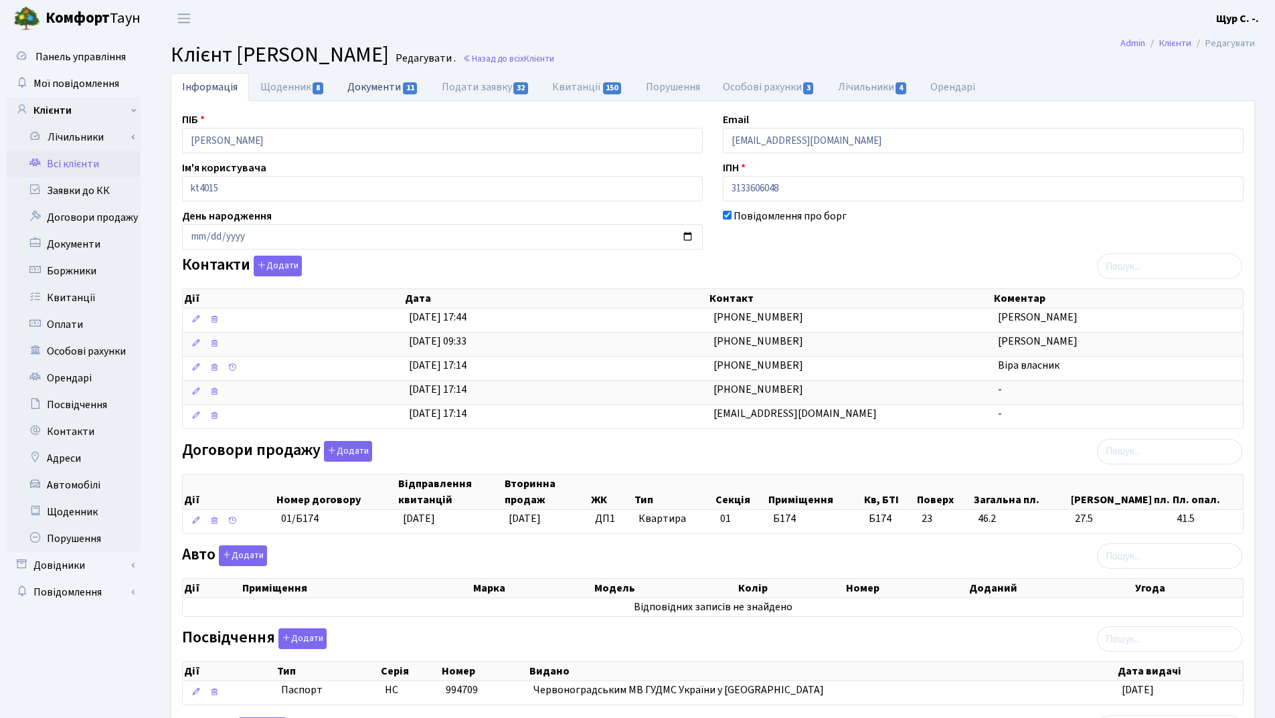
click at [386, 88] on link "Документи 11" at bounding box center [383, 86] width 94 height 27
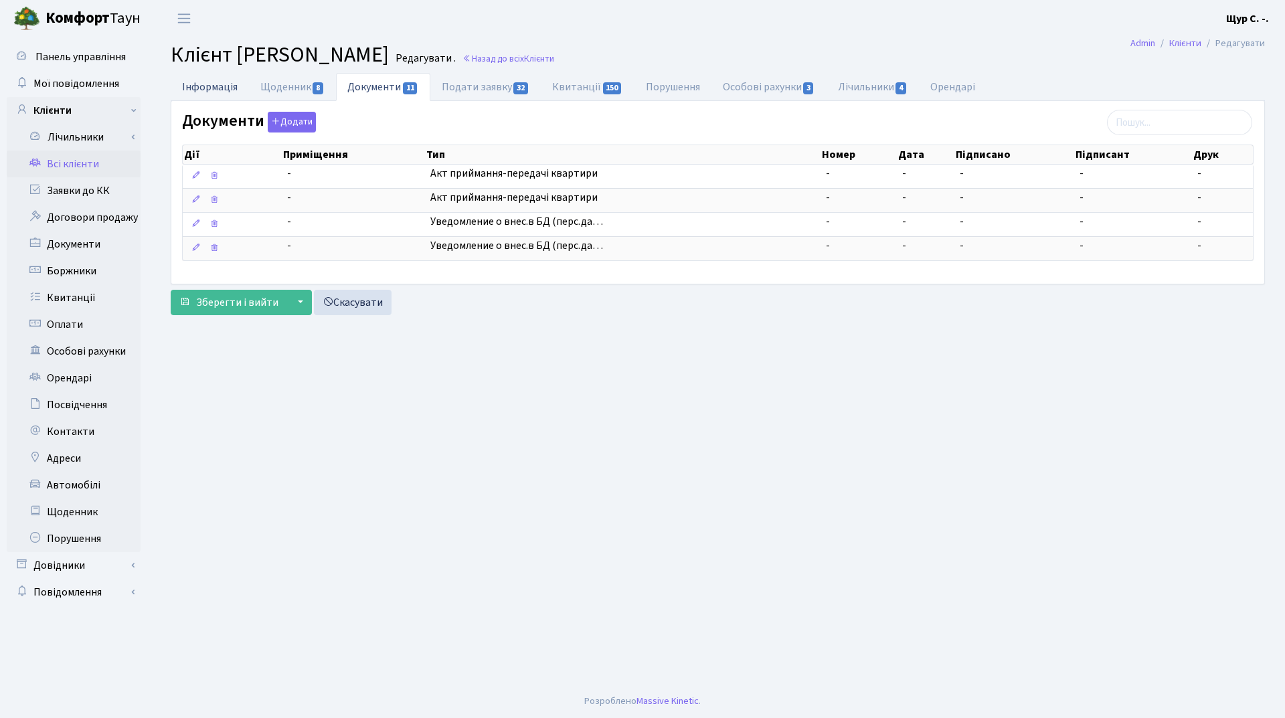
click at [199, 89] on link "Інформація" at bounding box center [210, 86] width 78 height 27
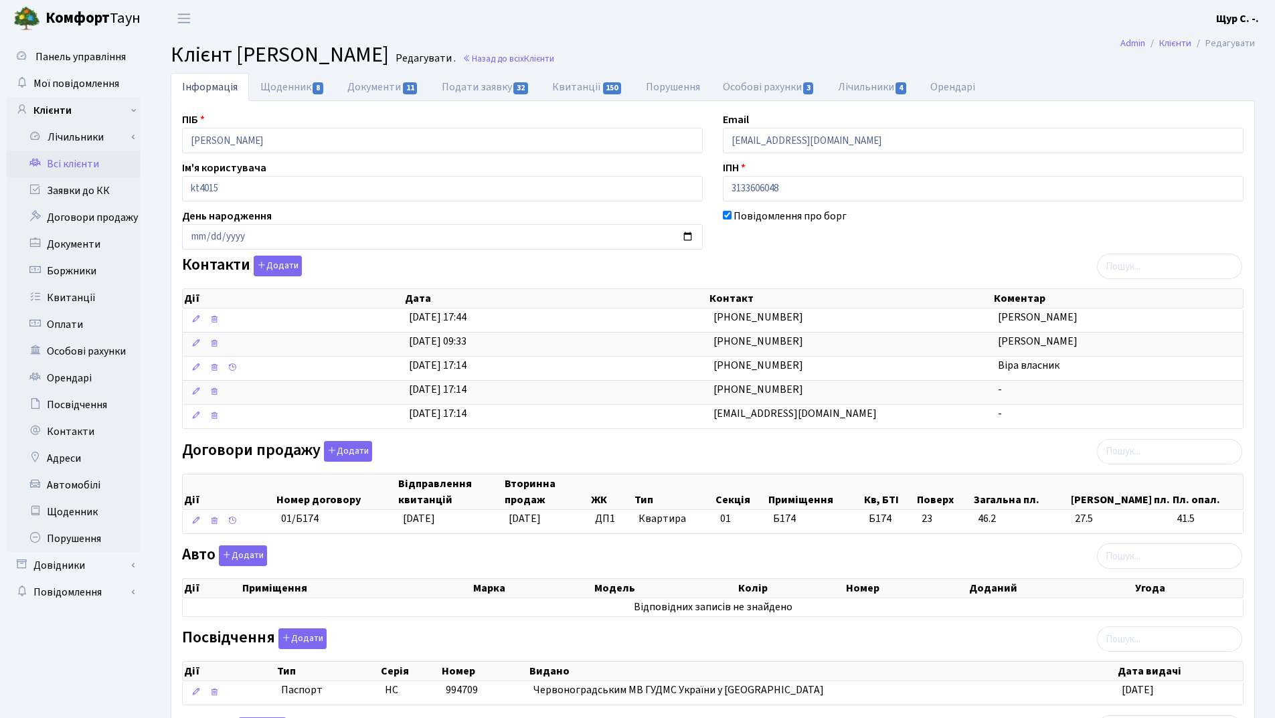
scroll to position [194, 0]
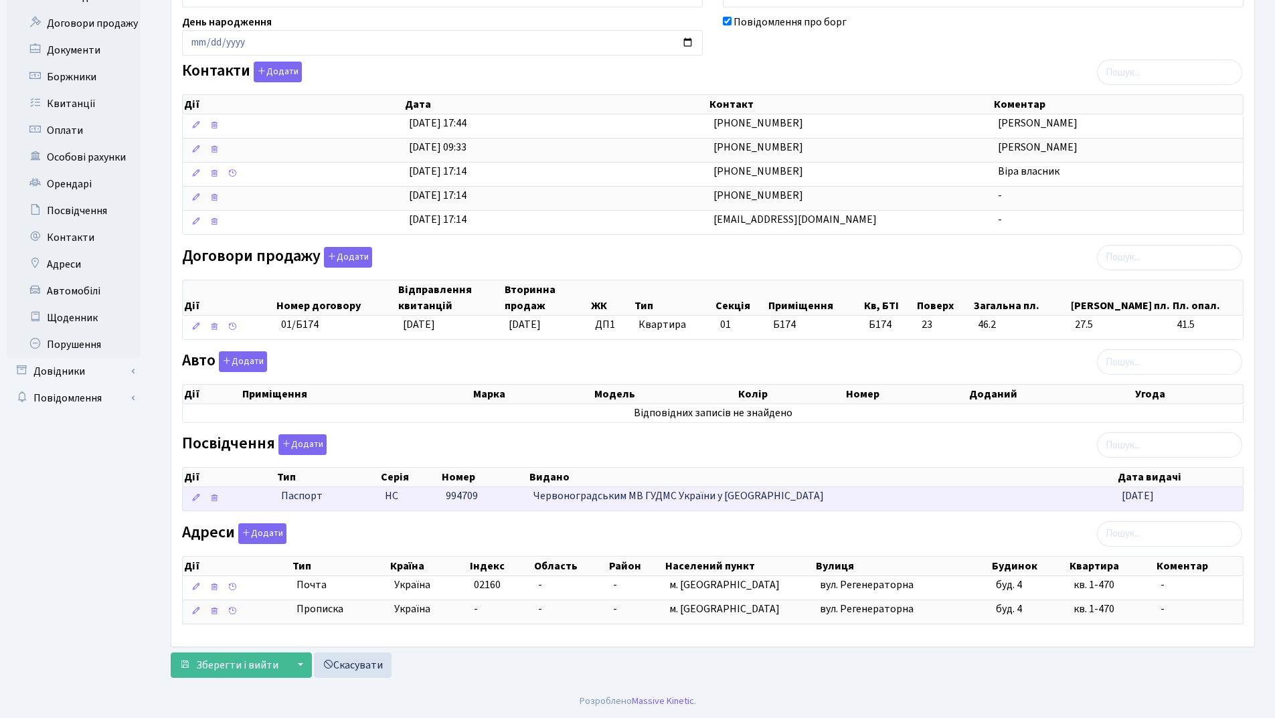
click at [557, 500] on span "Червоноградським МВ ГУДМС України у [GEOGRAPHIC_DATA]" at bounding box center [679, 496] width 291 height 15
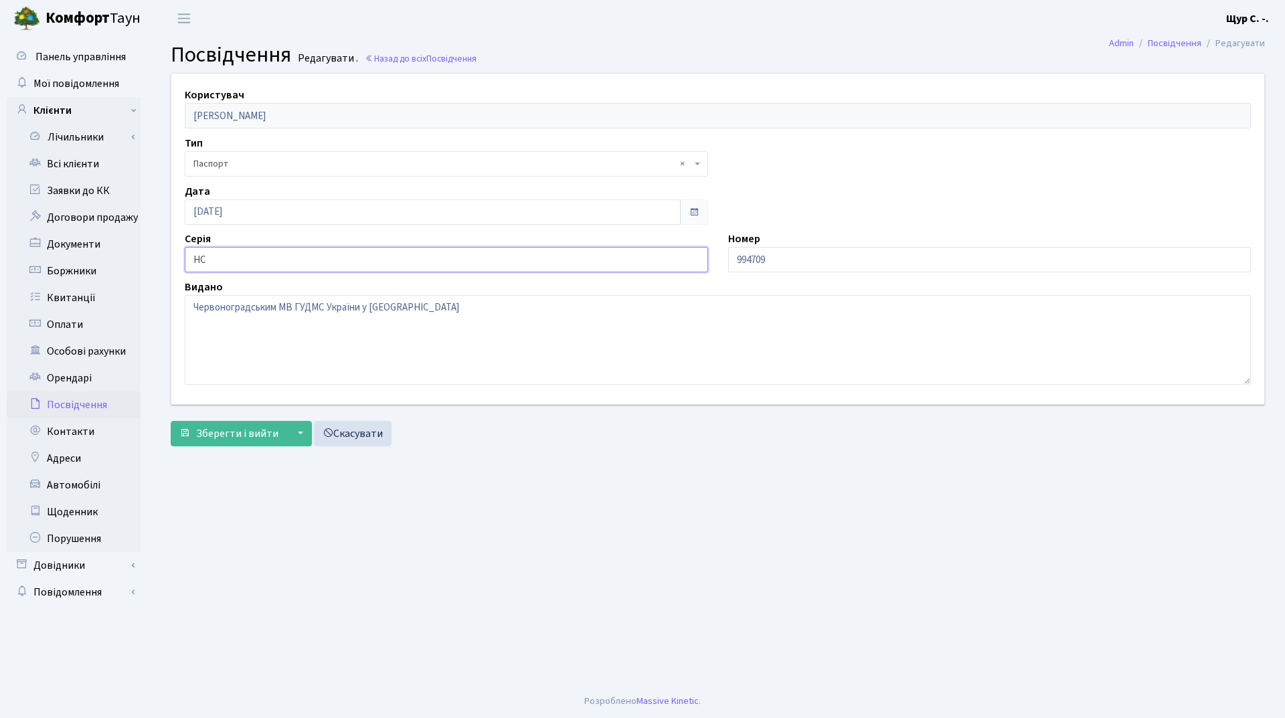
click at [200, 256] on input "HC" at bounding box center [447, 259] width 524 height 25
type input "КC"
click at [237, 429] on span "Зберегти і вийти" at bounding box center [237, 433] width 82 height 15
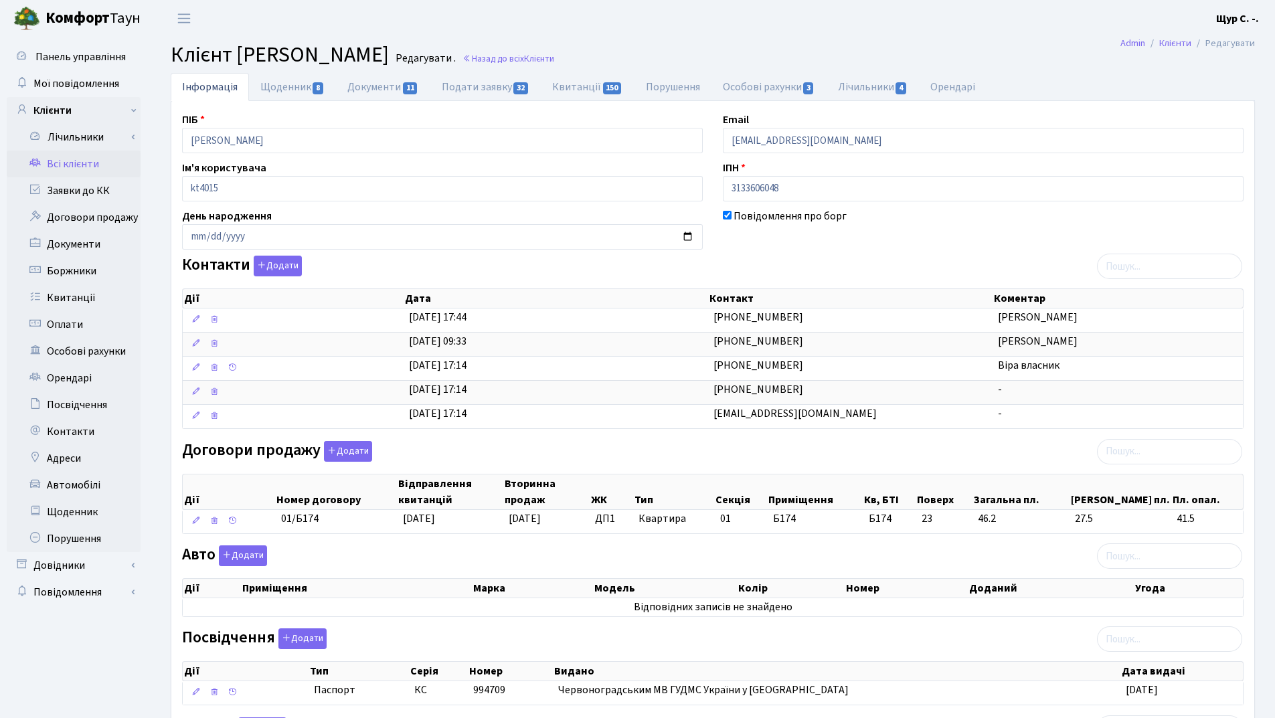
click at [66, 162] on link "Всі клієнти" at bounding box center [74, 164] width 134 height 27
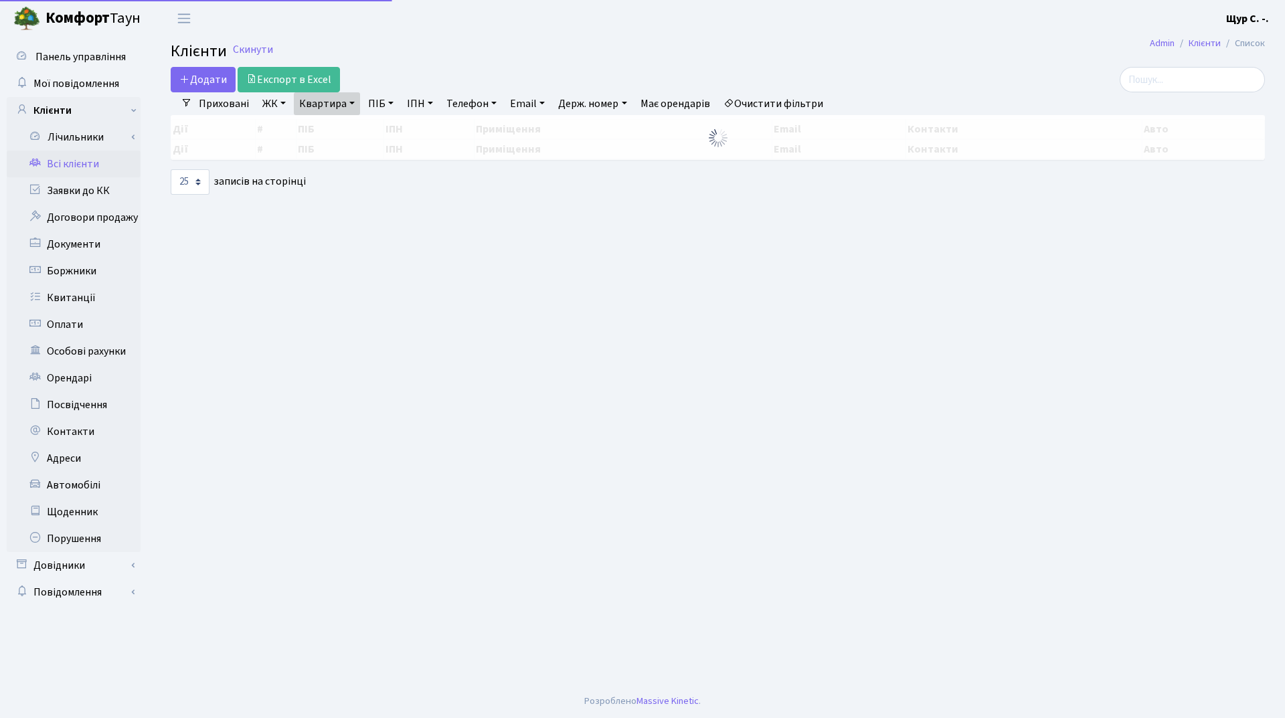
select select "25"
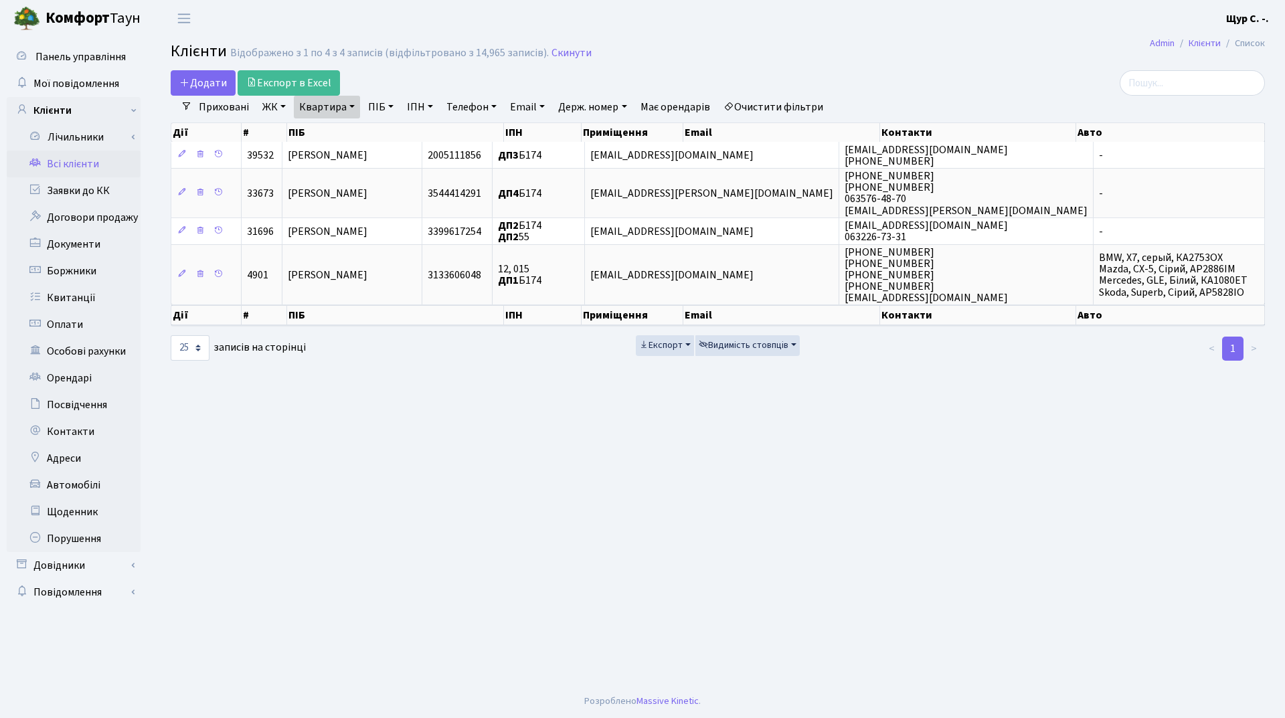
click at [346, 106] on link "Квартира" at bounding box center [327, 107] width 66 height 23
click at [353, 129] on input "б174" at bounding box center [334, 133] width 78 height 25
type input "б"
type input "247"
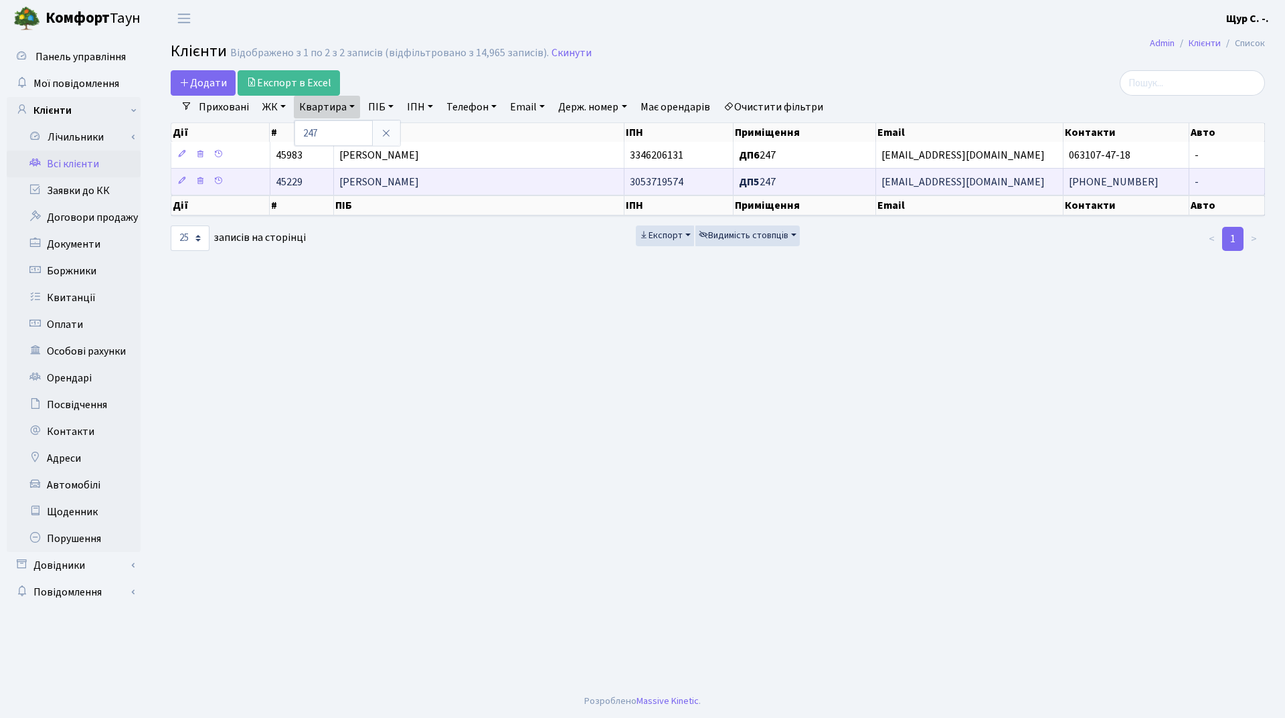
click at [419, 180] on span "Скрипник Микола Олександрович" at bounding box center [379, 182] width 80 height 15
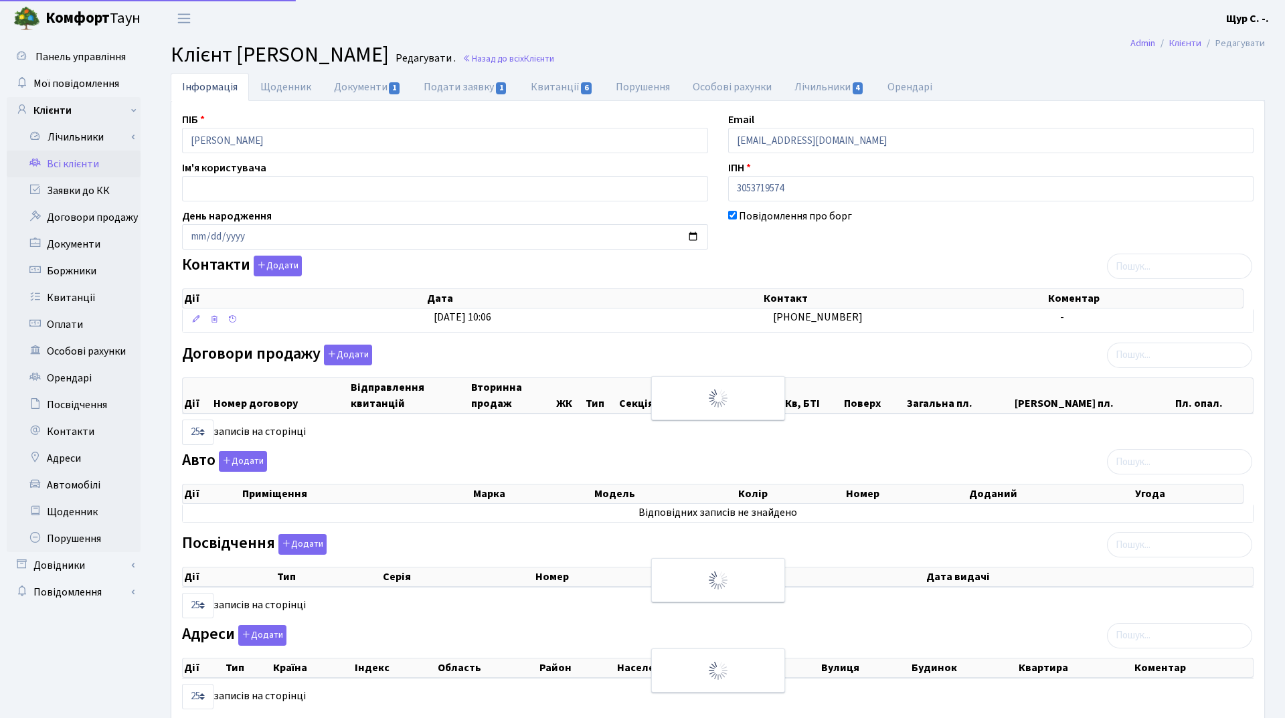
select select "25"
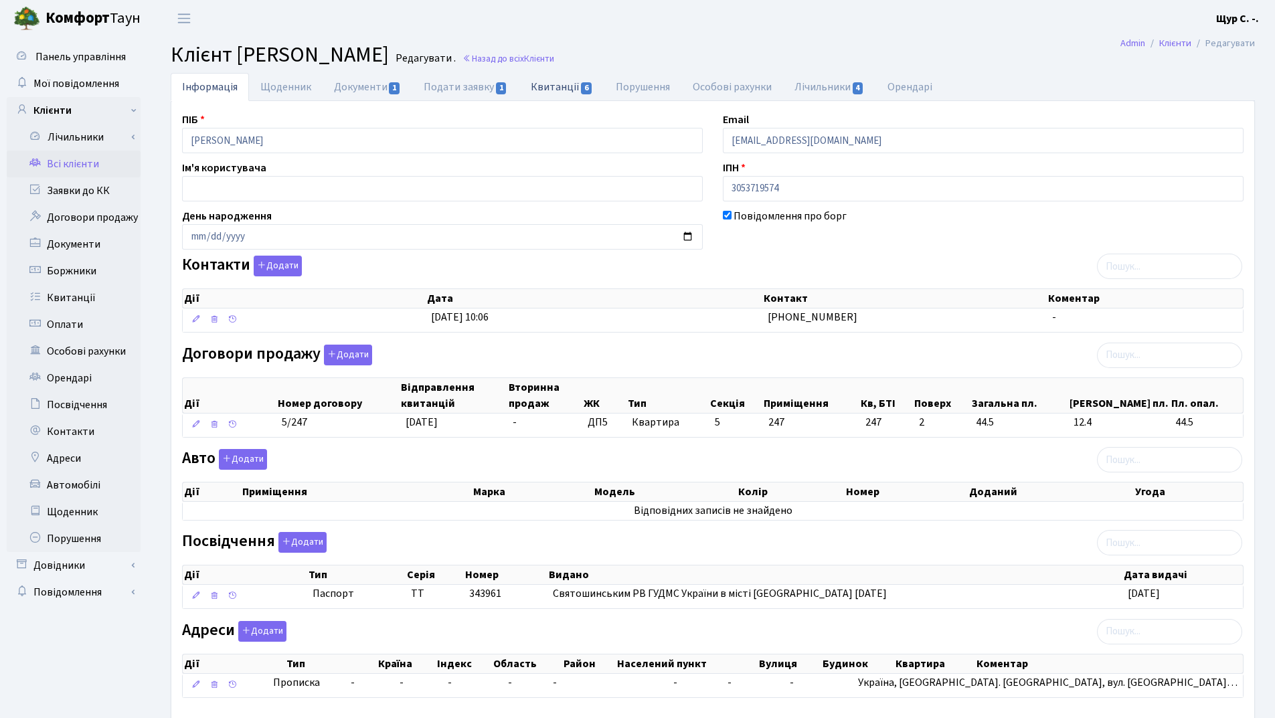
click at [561, 84] on link "Квитанції 6" at bounding box center [562, 86] width 85 height 27
select select "25"
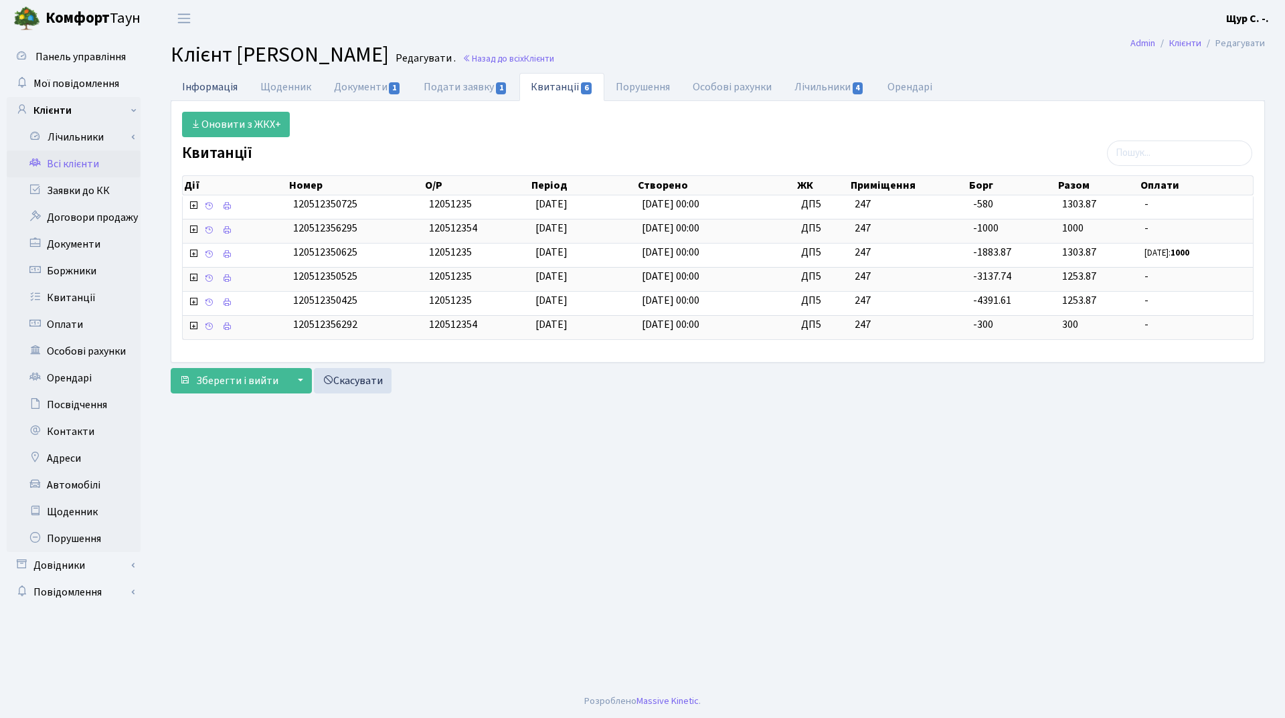
click at [213, 88] on link "Інформація" at bounding box center [210, 86] width 78 height 27
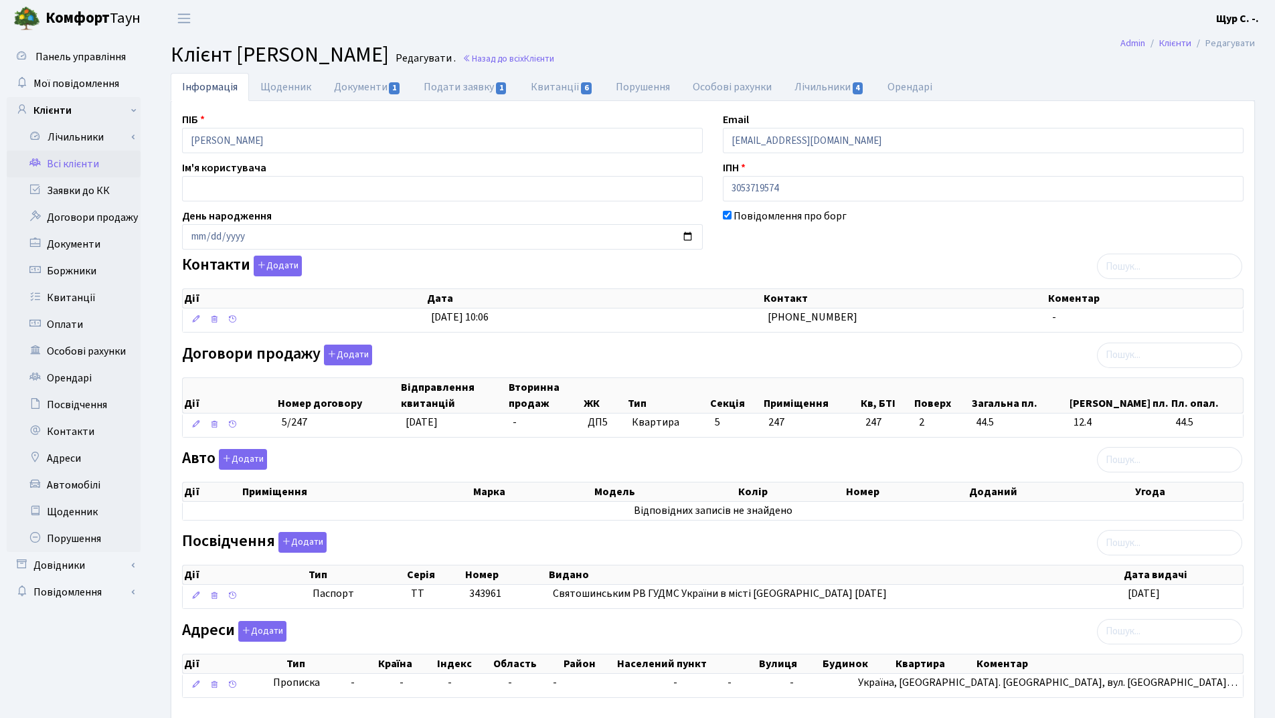
click at [84, 166] on link "Всі клієнти" at bounding box center [74, 164] width 134 height 27
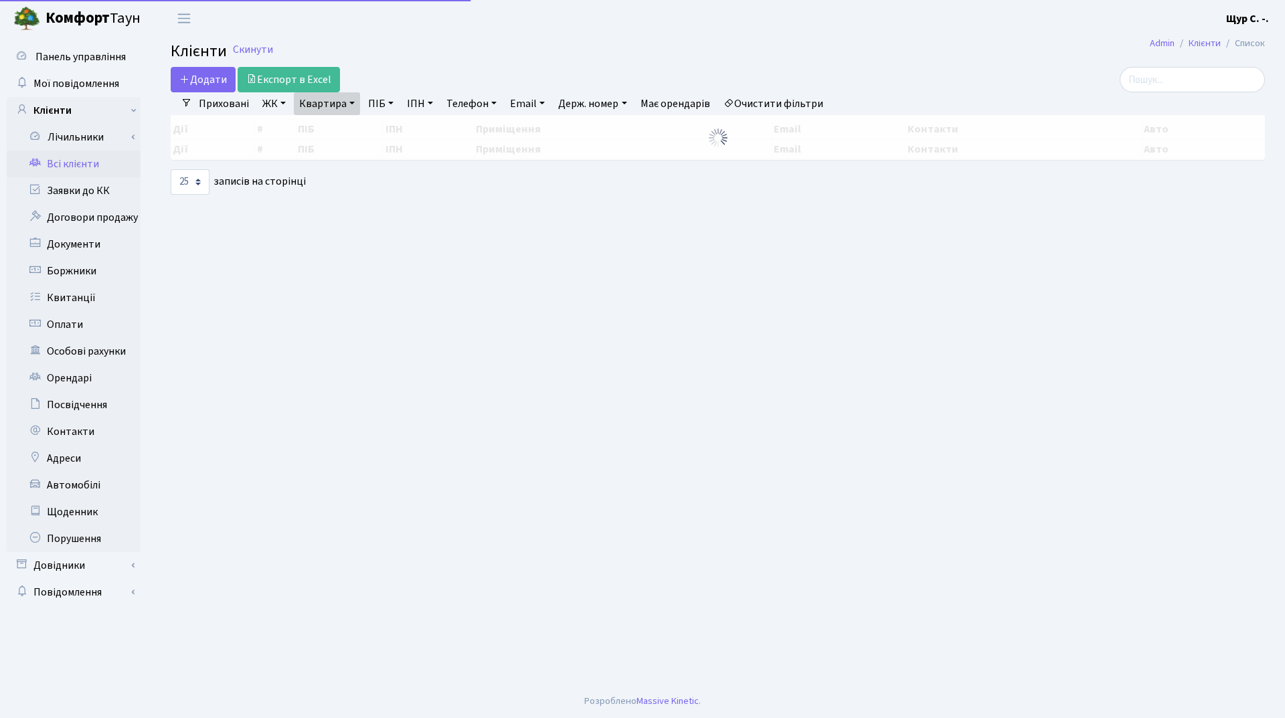
select select "25"
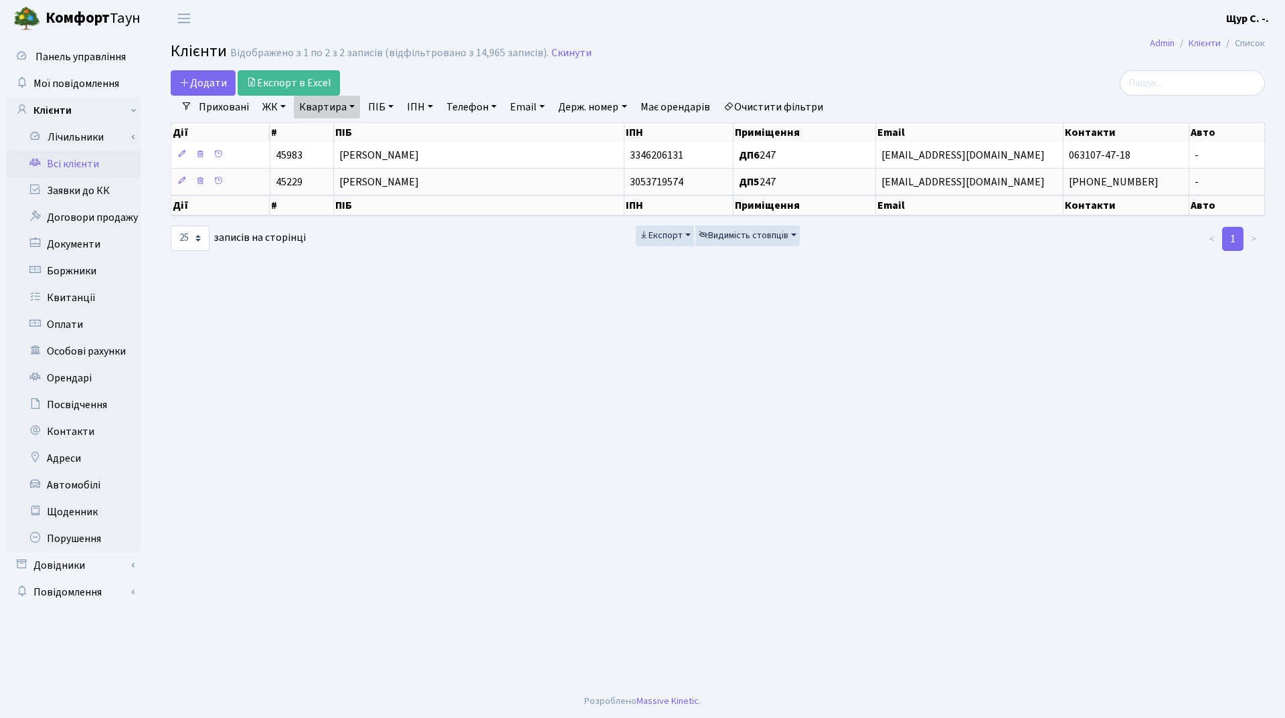
click at [352, 112] on link "Квартира" at bounding box center [327, 107] width 66 height 23
click at [343, 137] on input "247" at bounding box center [334, 133] width 78 height 25
type input "223"
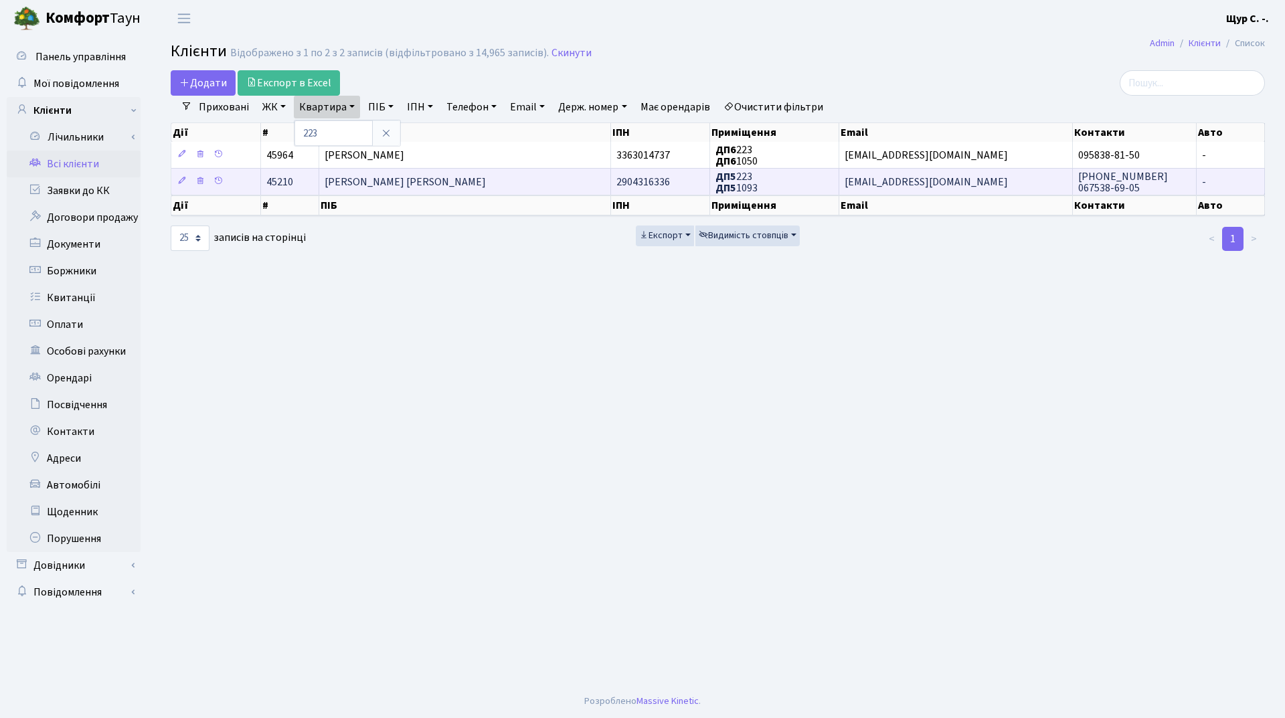
click at [433, 177] on span "[PERSON_NAME] [PERSON_NAME]" at bounding box center [405, 182] width 161 height 15
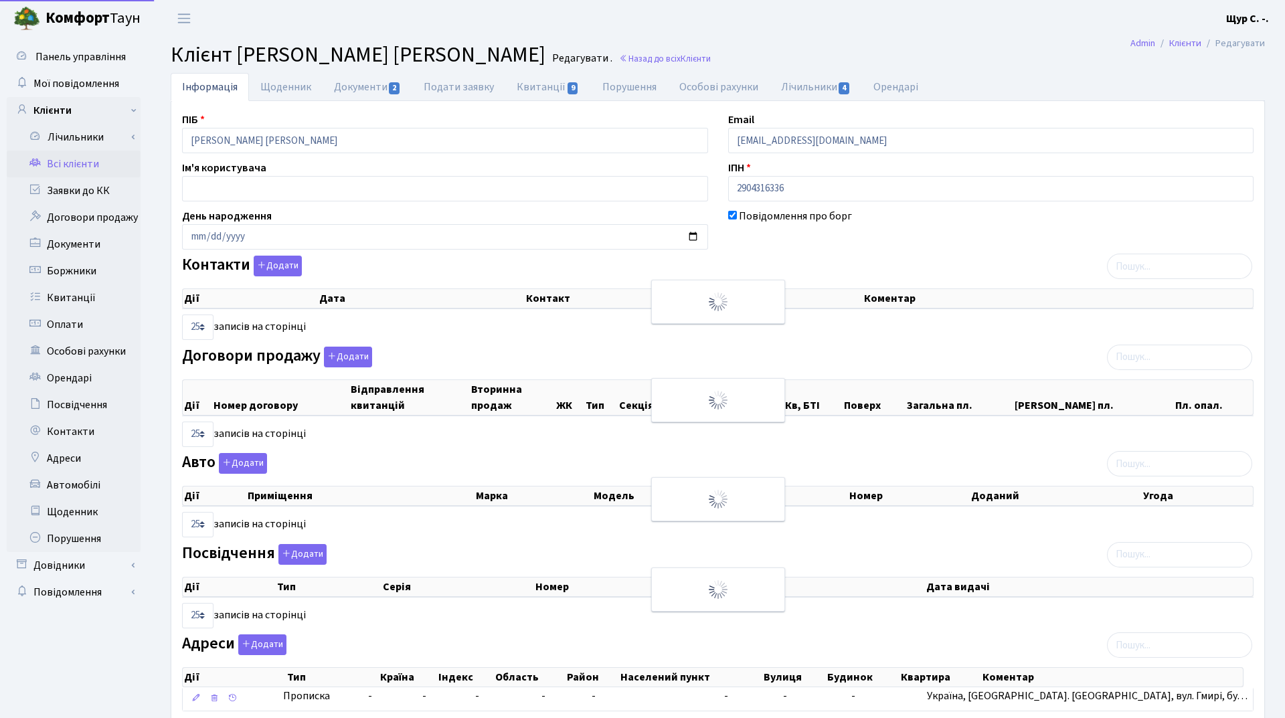
select select "25"
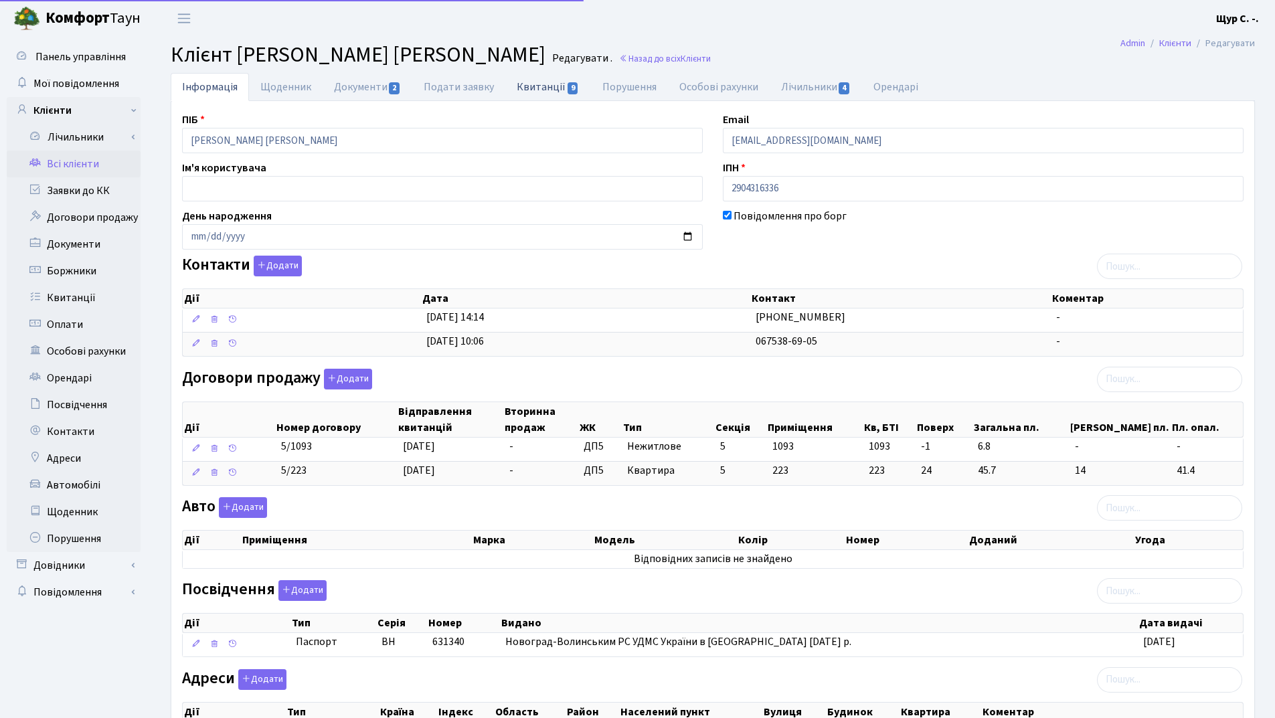
click at [550, 88] on link "Квитанції 9" at bounding box center [547, 86] width 85 height 27
select select "25"
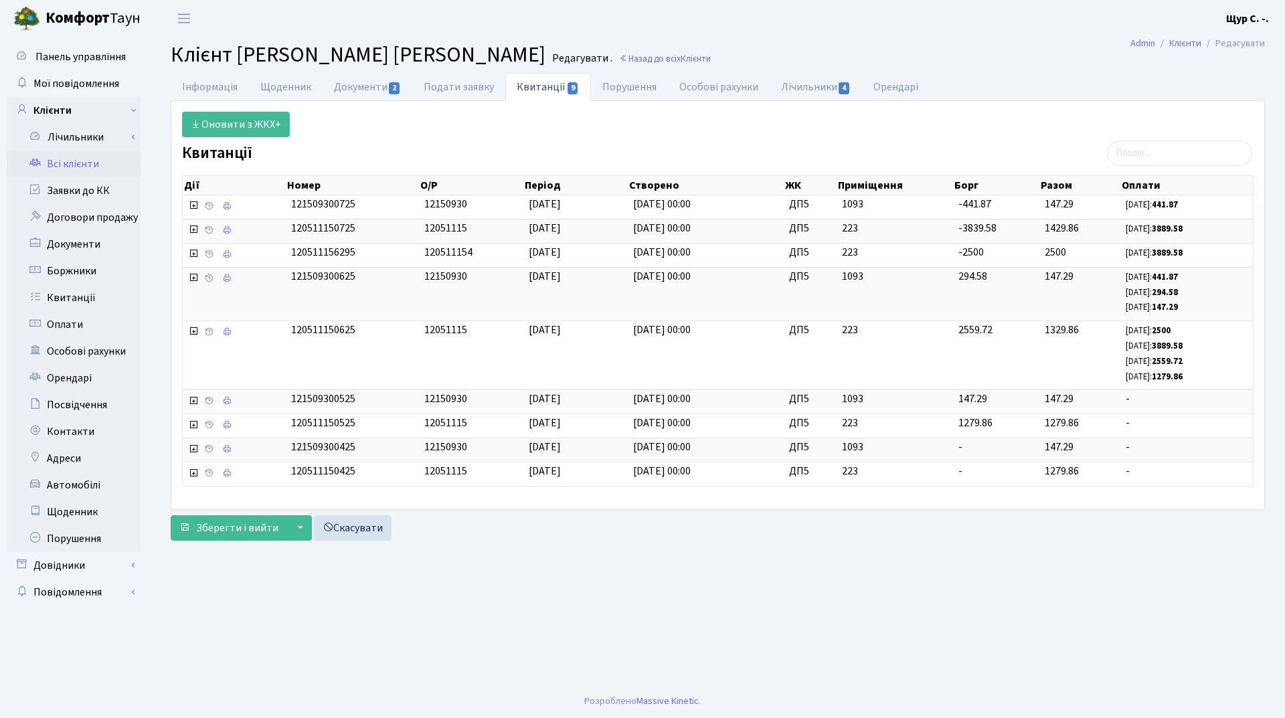
click at [70, 163] on link "Всі клієнти" at bounding box center [74, 164] width 134 height 27
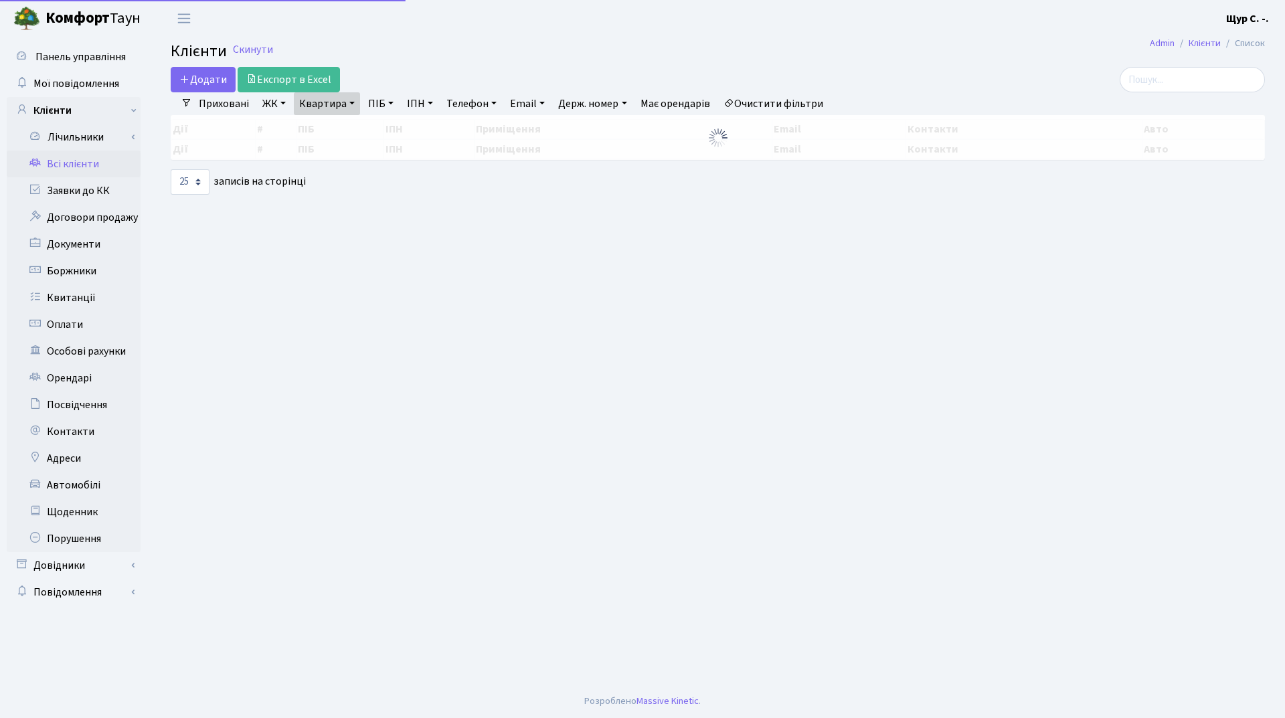
select select "25"
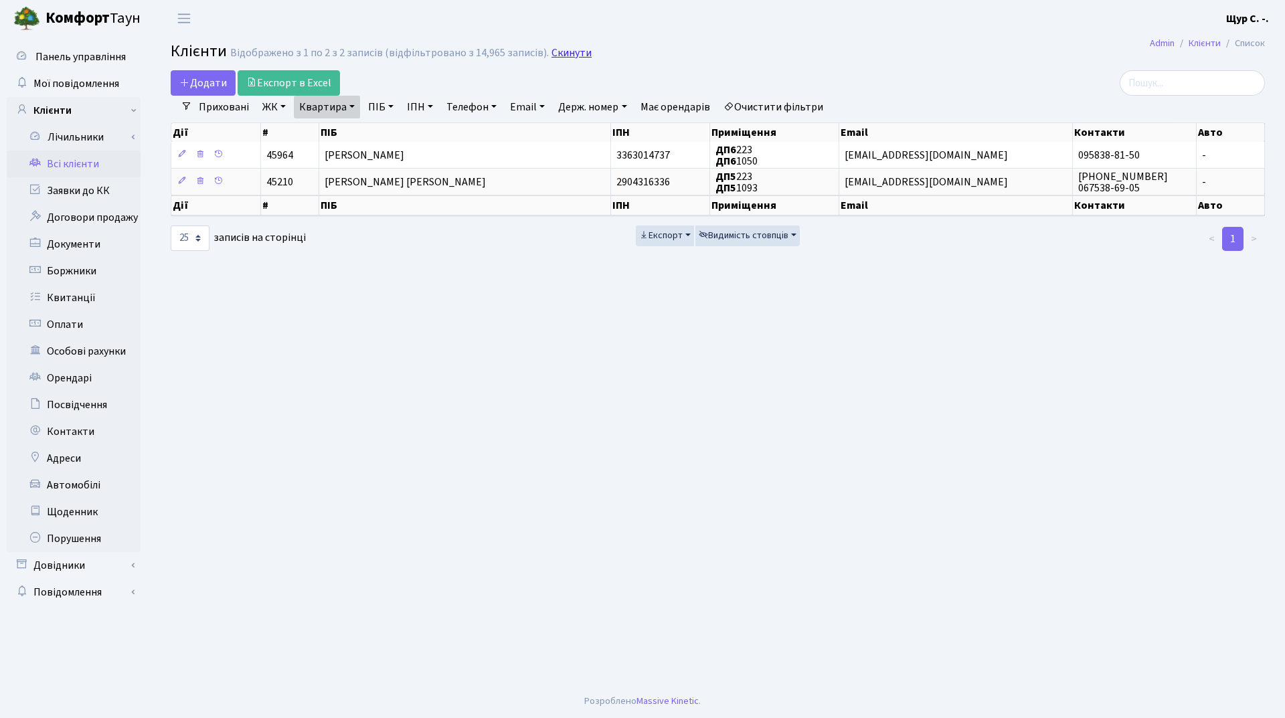
click at [557, 50] on link "Скинути" at bounding box center [572, 53] width 40 height 13
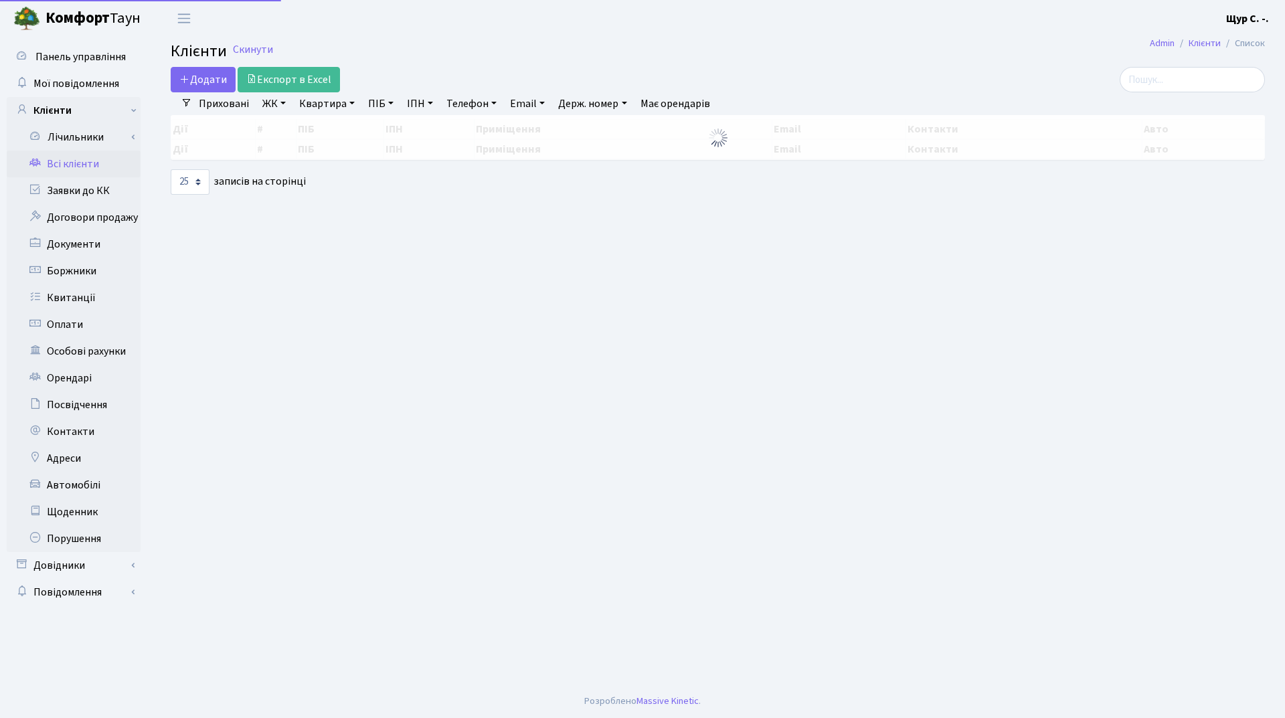
select select "25"
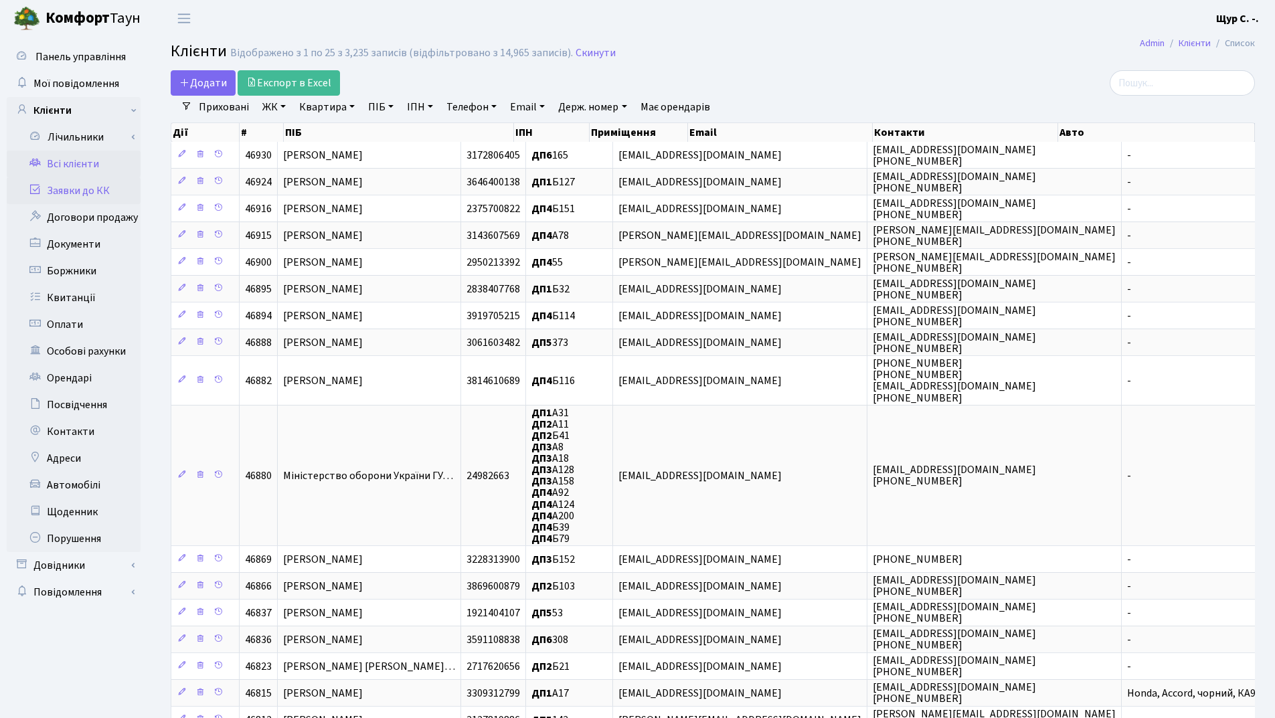
click at [106, 184] on link "Заявки до КК" at bounding box center [74, 190] width 134 height 27
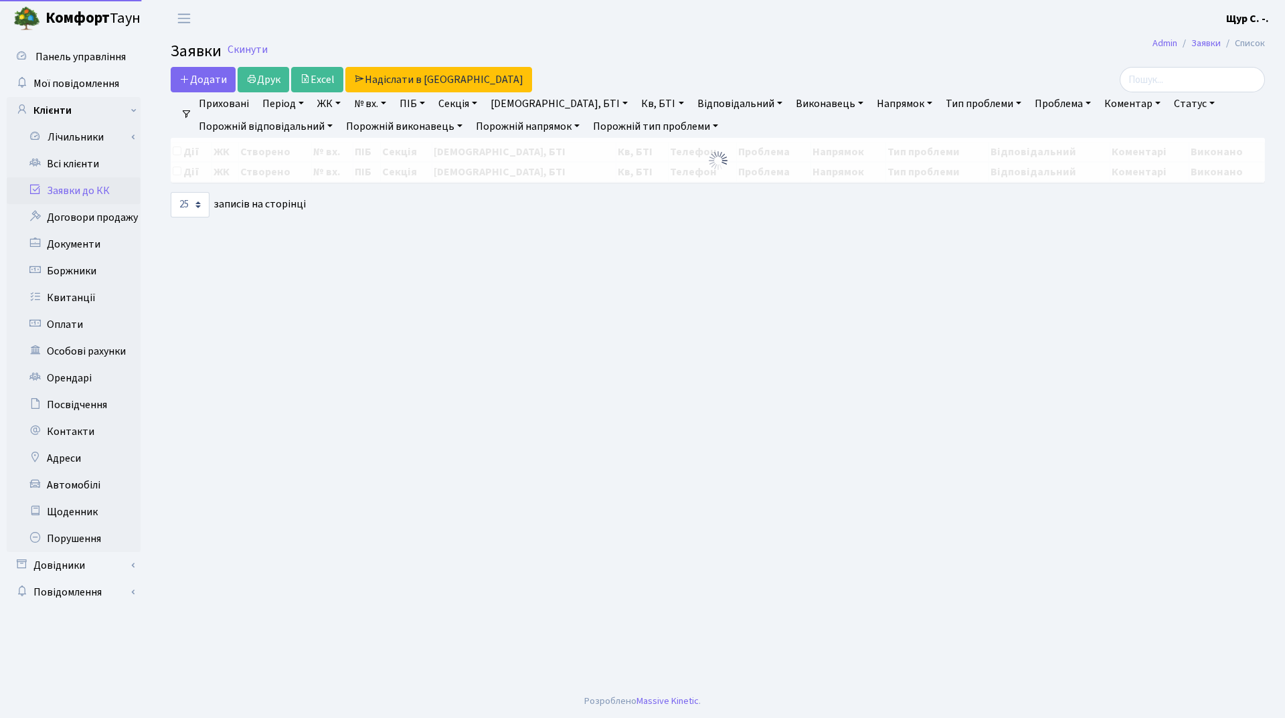
select select "25"
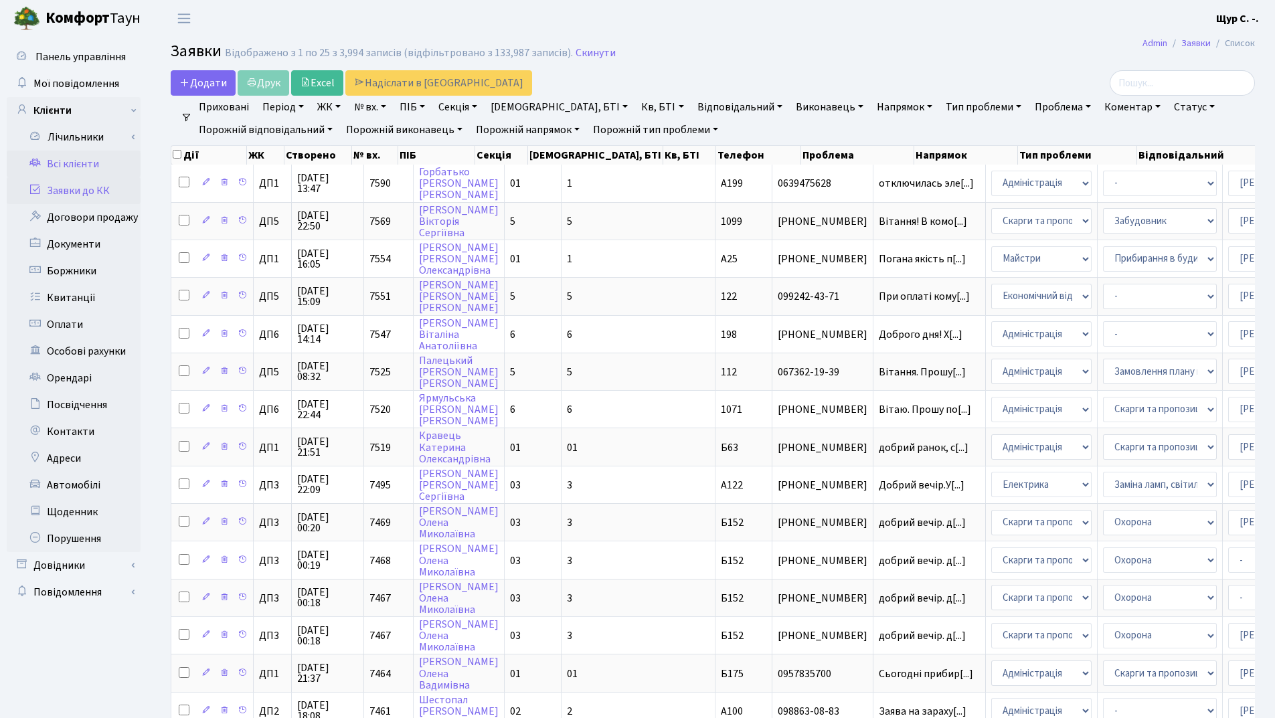
click at [66, 163] on link "Всі клієнти" at bounding box center [74, 164] width 134 height 27
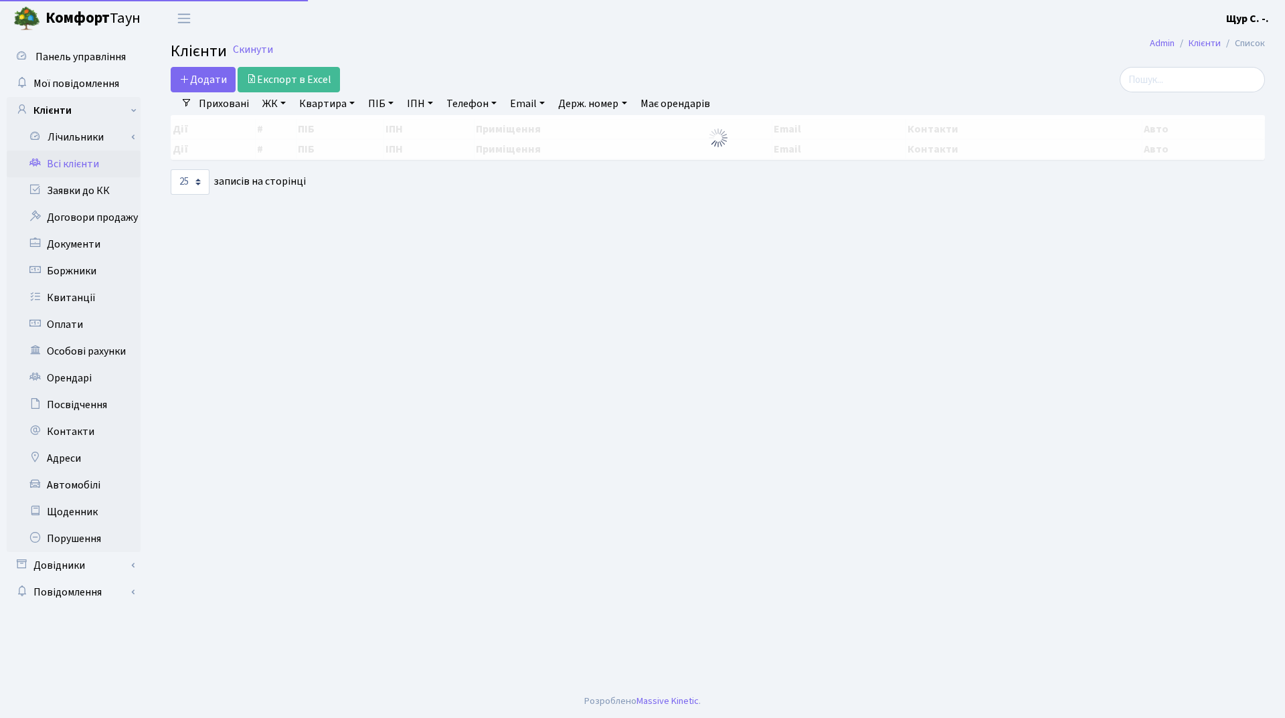
select select "25"
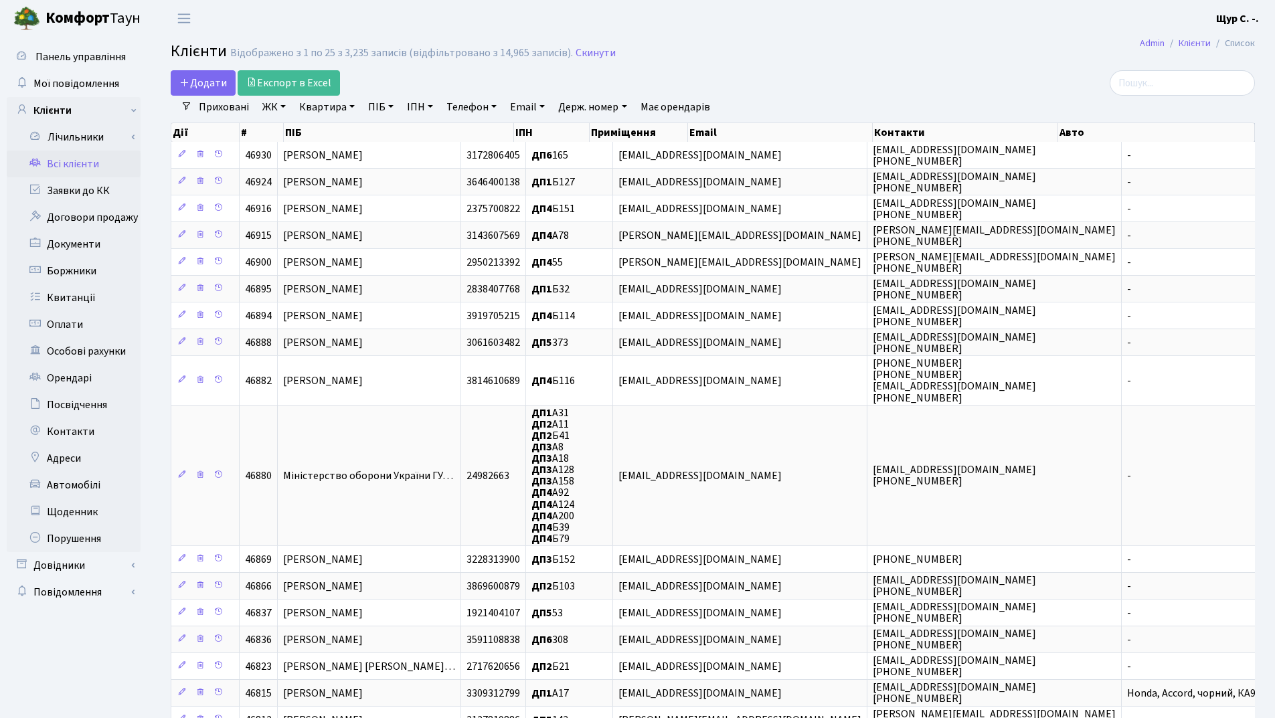
click at [330, 102] on link "Квартира" at bounding box center [327, 107] width 66 height 23
type input "б174"
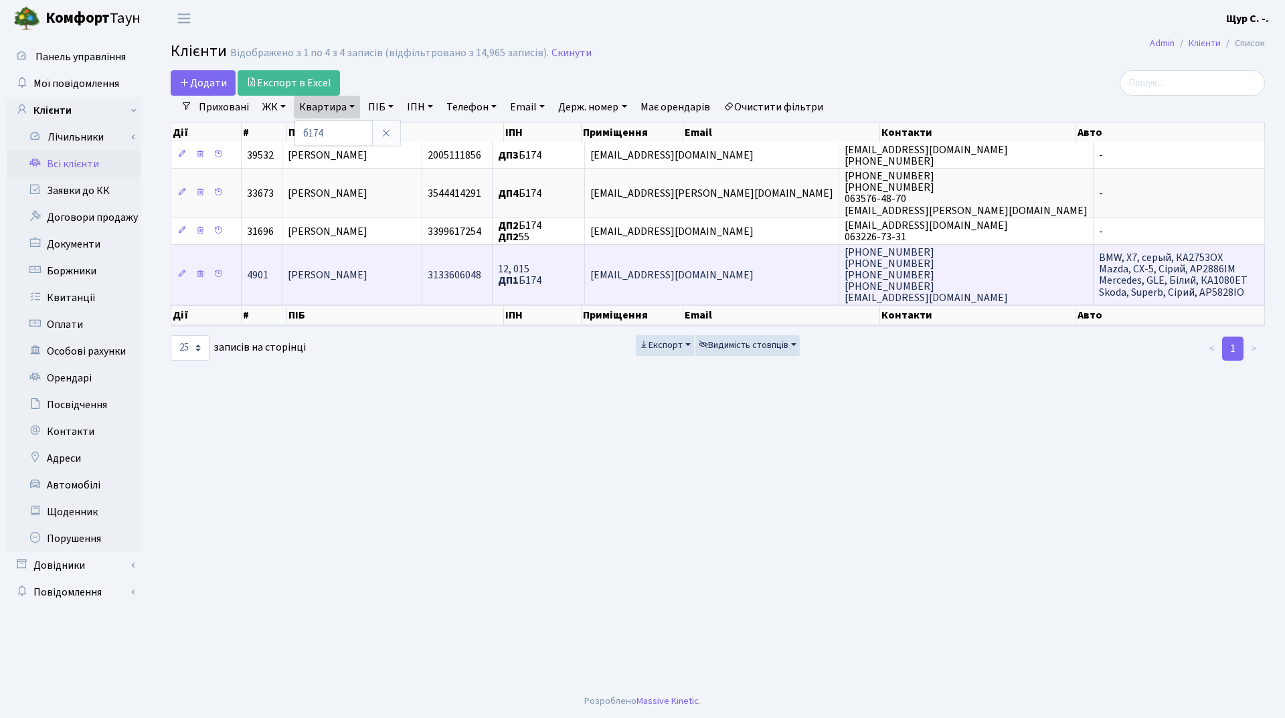
click at [336, 285] on td "[PERSON_NAME]" at bounding box center [353, 274] width 140 height 61
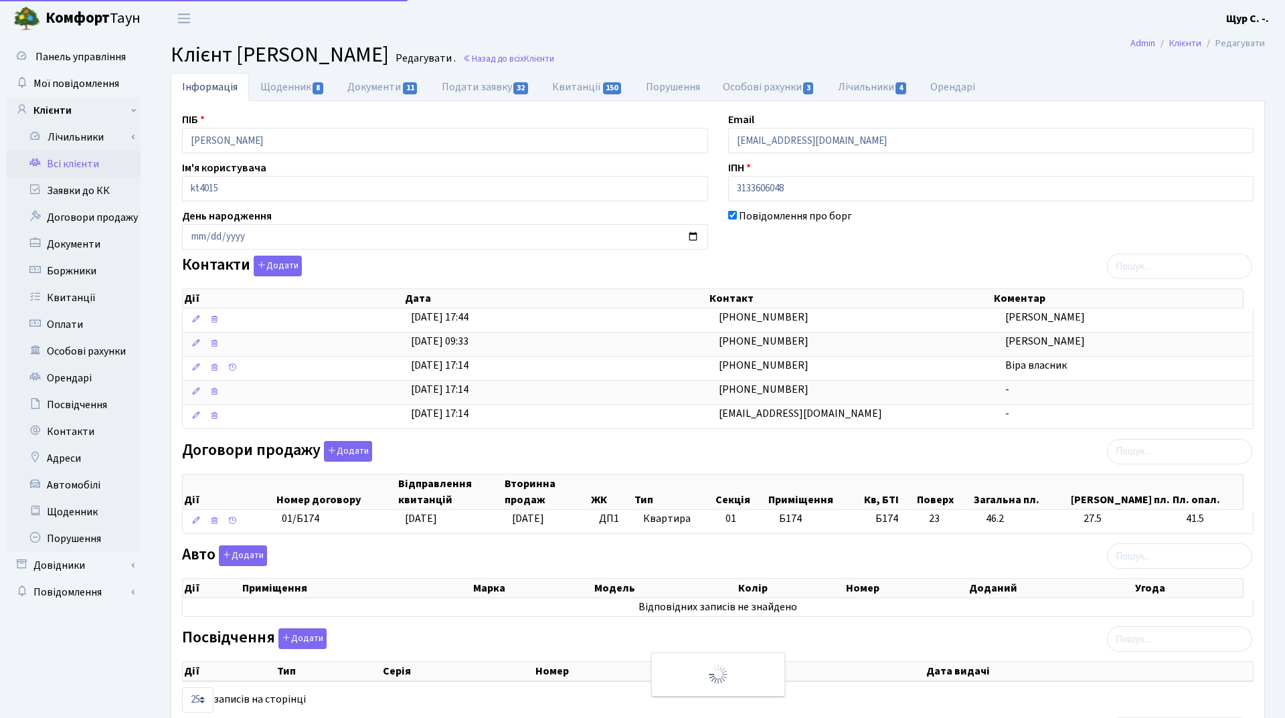
select select "25"
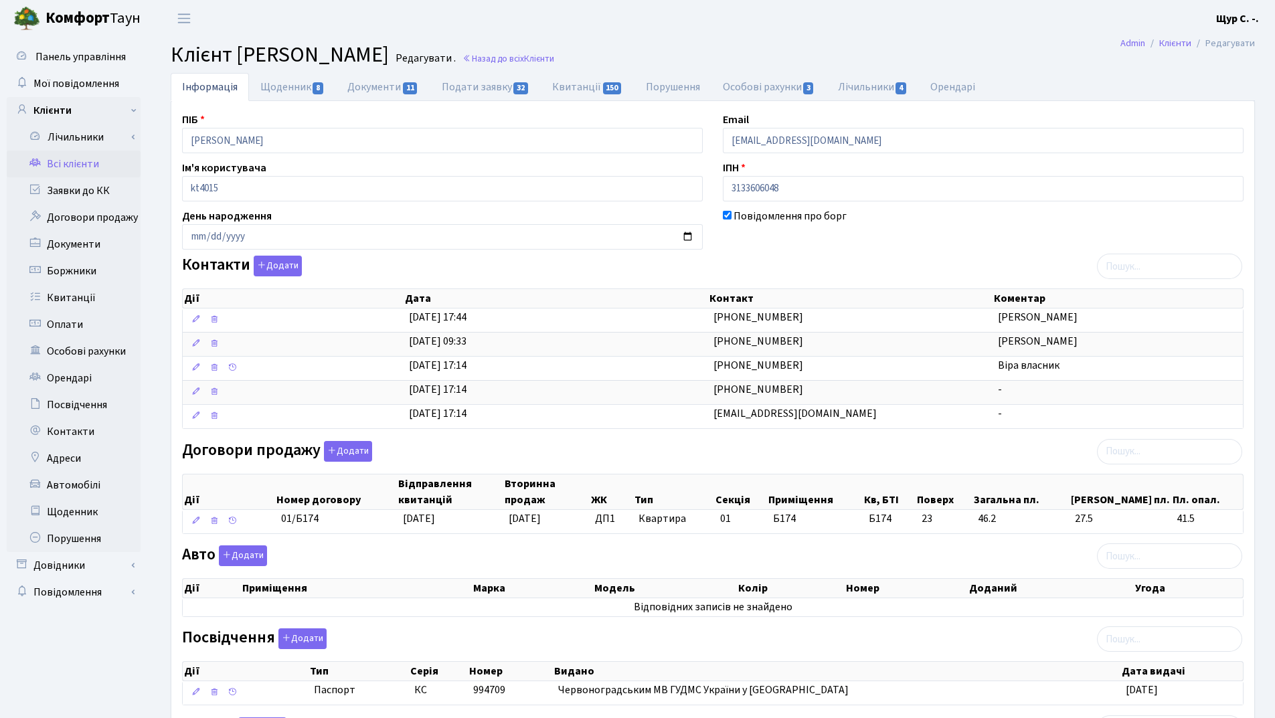
click at [86, 165] on link "Всі клієнти" at bounding box center [74, 164] width 134 height 27
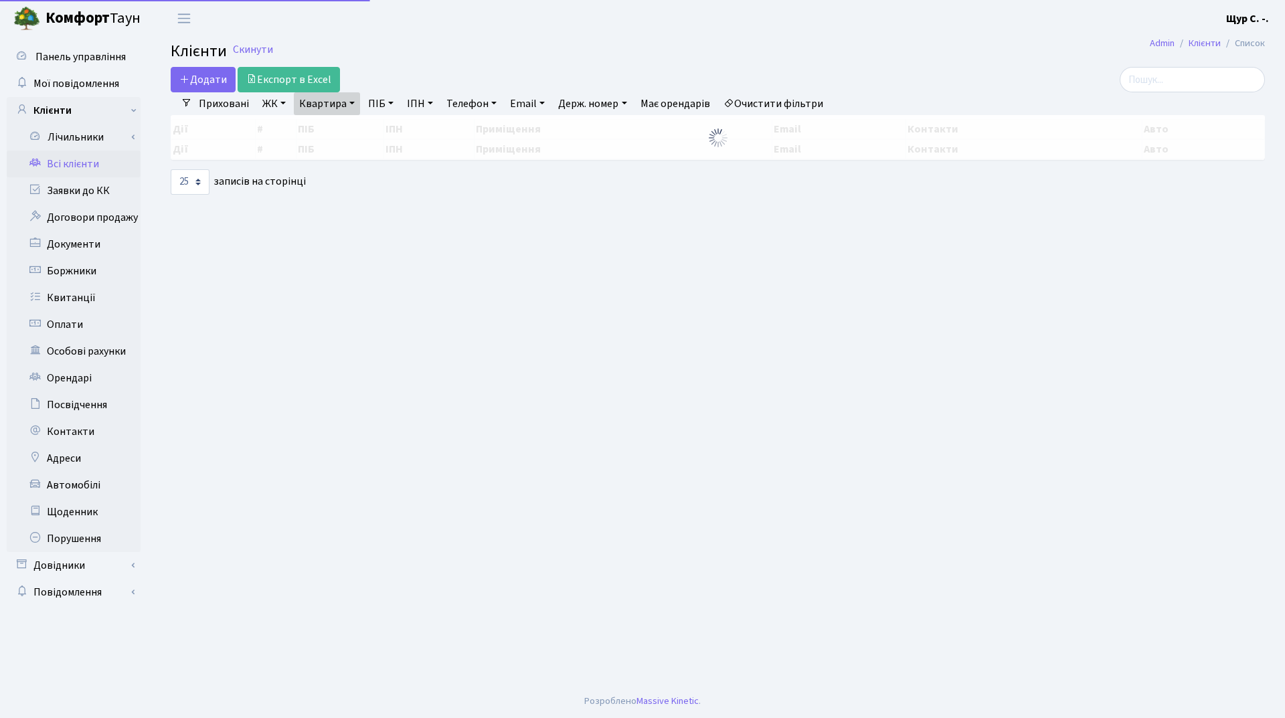
select select "25"
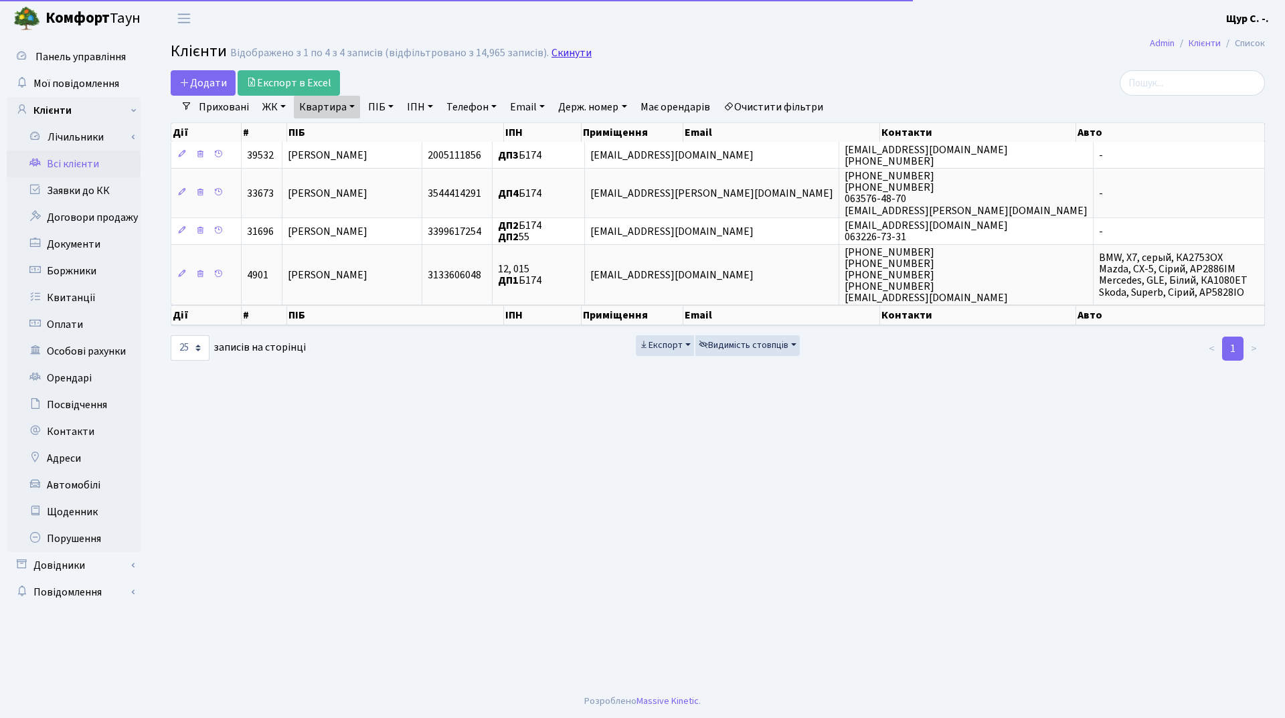
click at [566, 51] on link "Скинути" at bounding box center [572, 53] width 40 height 13
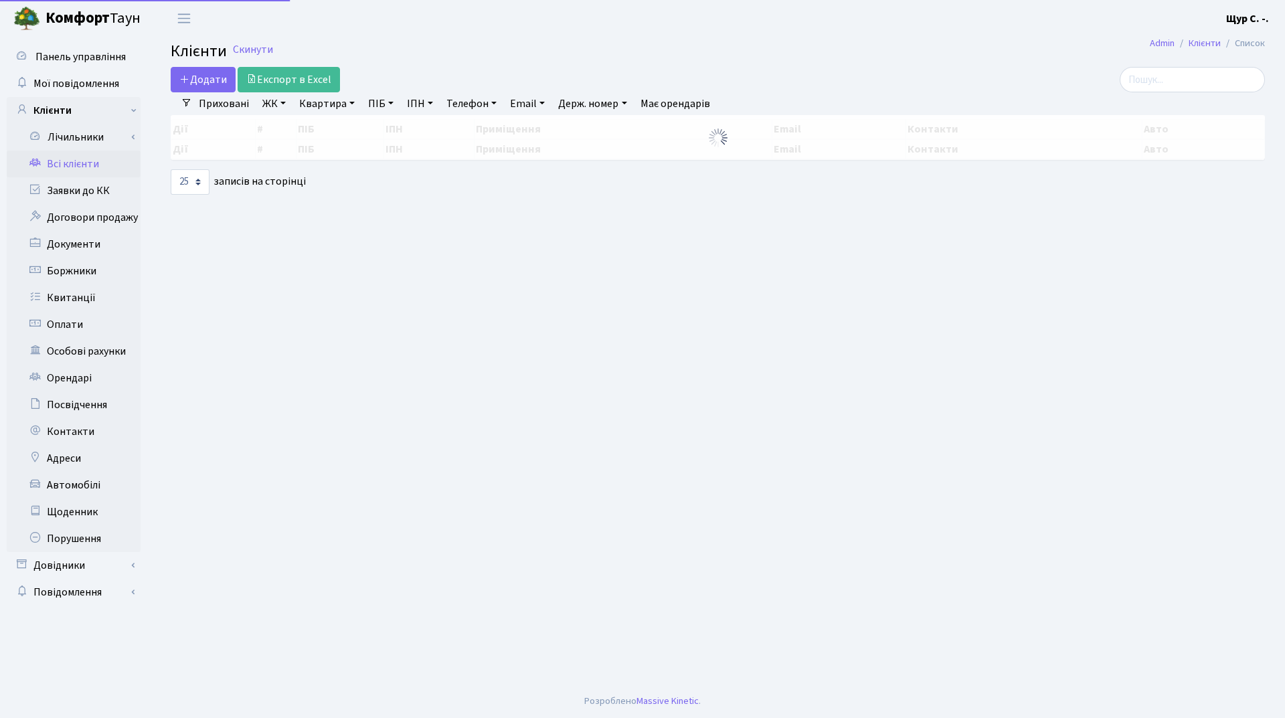
select select "25"
